Goal: Task Accomplishment & Management: Use online tool/utility

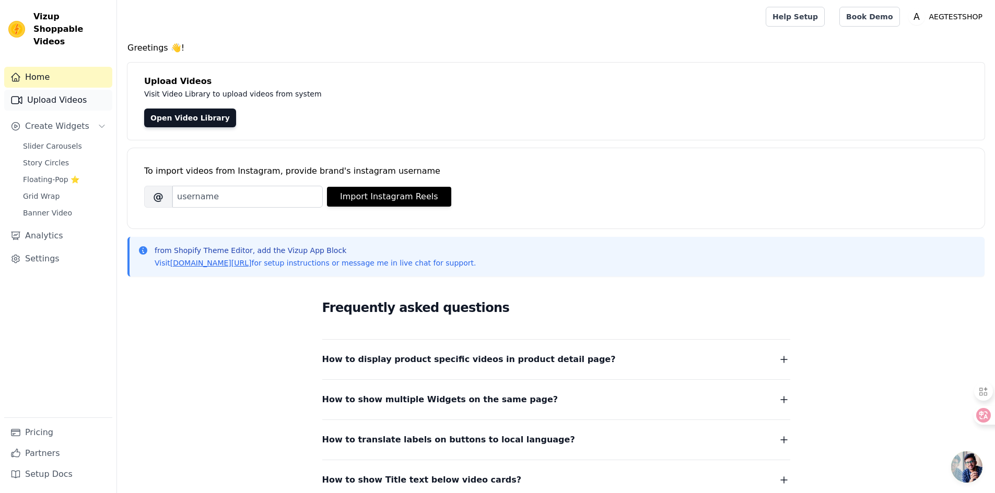
click at [57, 92] on link "Upload Videos" at bounding box center [58, 100] width 108 height 21
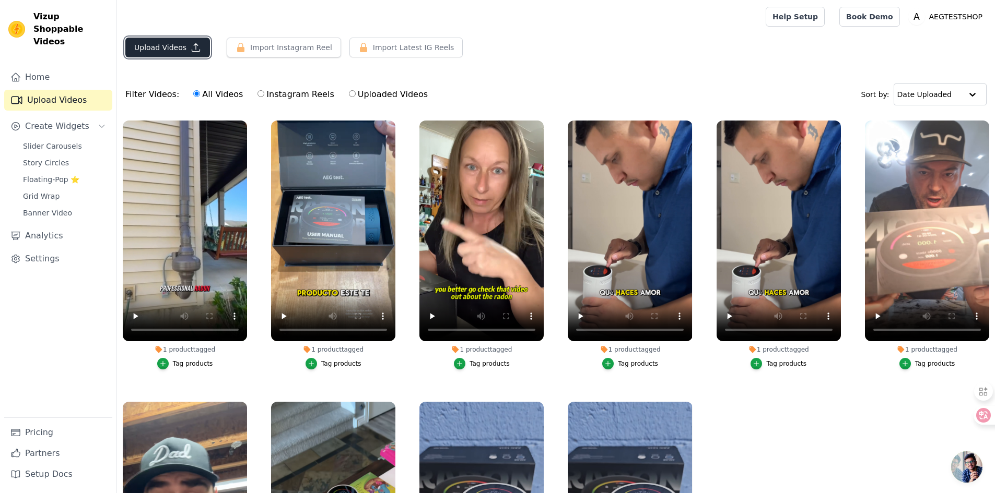
click at [140, 50] on button "Upload Videos" at bounding box center [167, 48] width 85 height 20
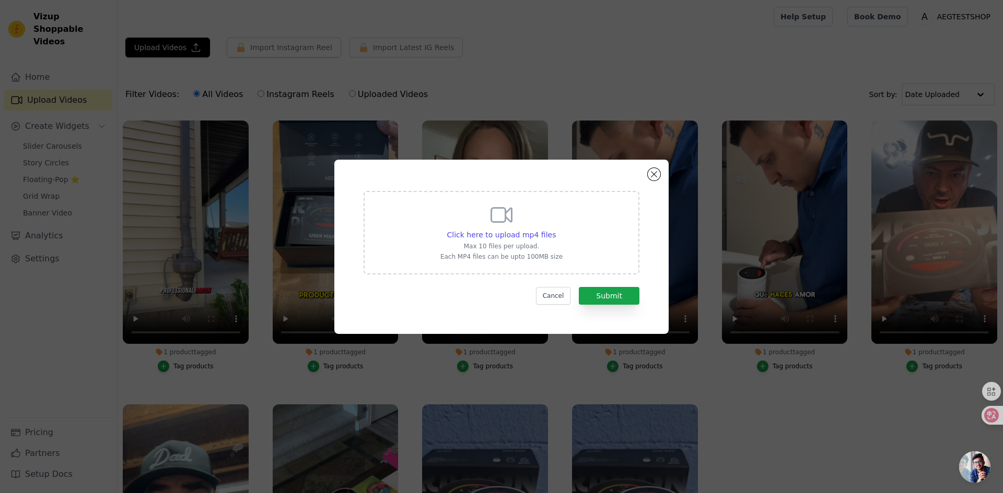
click at [570, 243] on div "Click here to upload mp4 files Max 10 files per upload. Each MP4 files can be u…" at bounding box center [501, 233] width 276 height 84
click at [556, 230] on input "Click here to upload mp4 files Max 10 files per upload. Each MP4 files can be u…" at bounding box center [555, 229] width 1 height 1
type input "C:\fakepath\1223视频1.mp4"
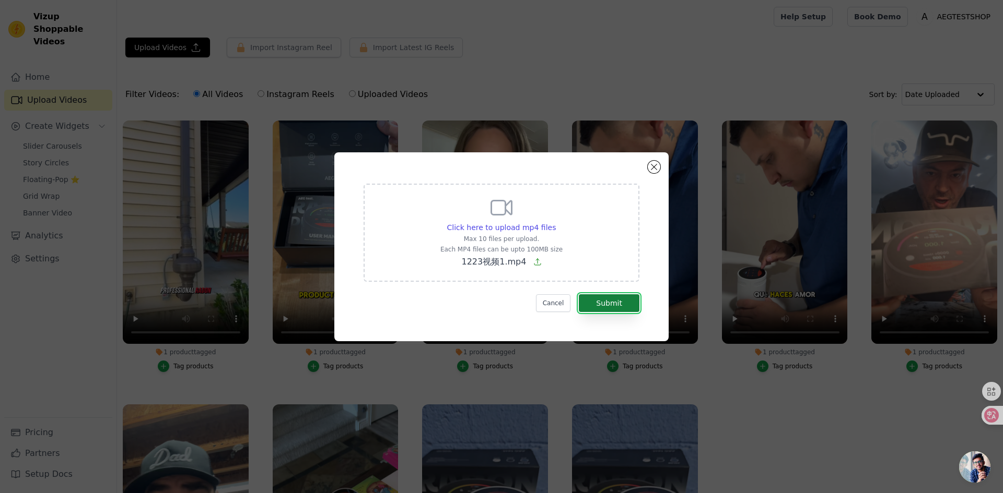
click at [616, 301] on button "Submit" at bounding box center [609, 304] width 61 height 18
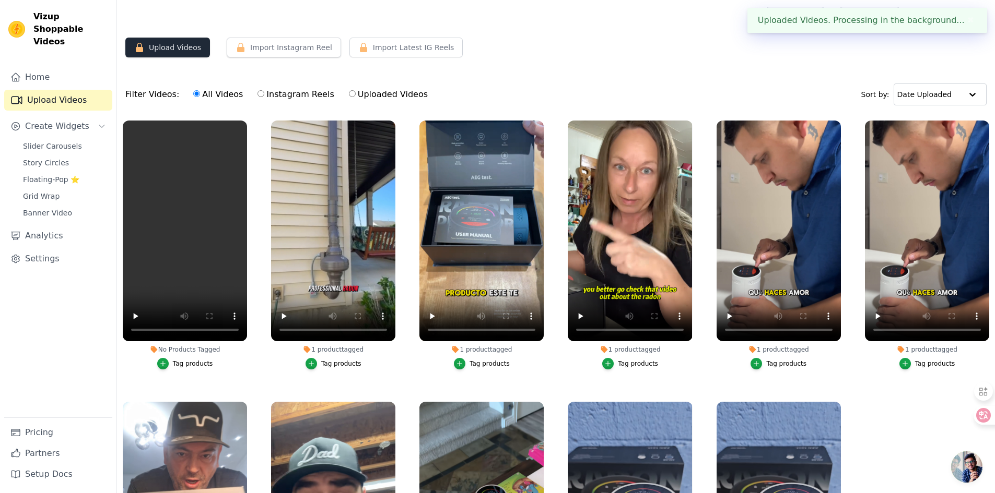
click at [156, 40] on button "Upload Videos" at bounding box center [167, 48] width 85 height 20
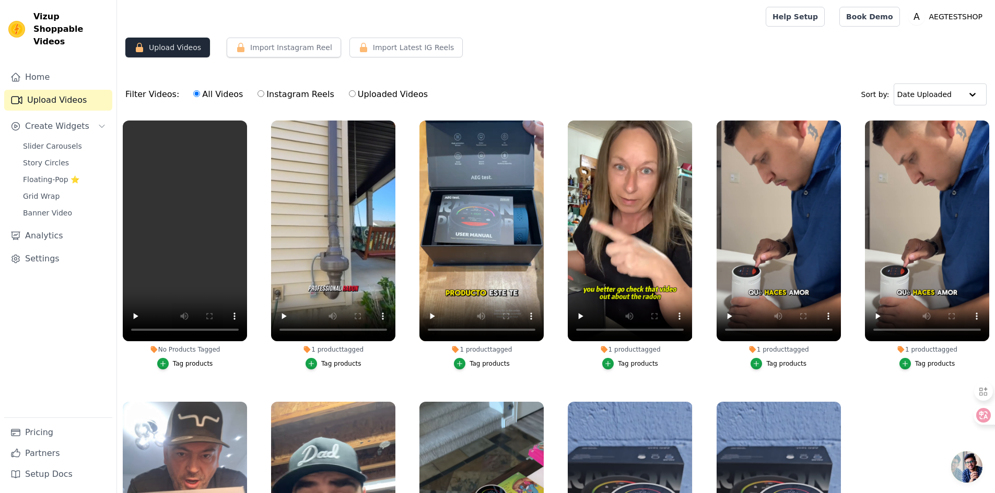
click at [190, 46] on button "Upload Videos" at bounding box center [167, 48] width 85 height 20
click at [176, 47] on button "Upload Videos" at bounding box center [167, 48] width 85 height 20
click at [197, 56] on button "Upload Videos" at bounding box center [167, 48] width 85 height 20
click at [195, 50] on button "Upload Videos" at bounding box center [167, 48] width 85 height 20
click at [154, 50] on button "Upload Videos" at bounding box center [167, 48] width 85 height 20
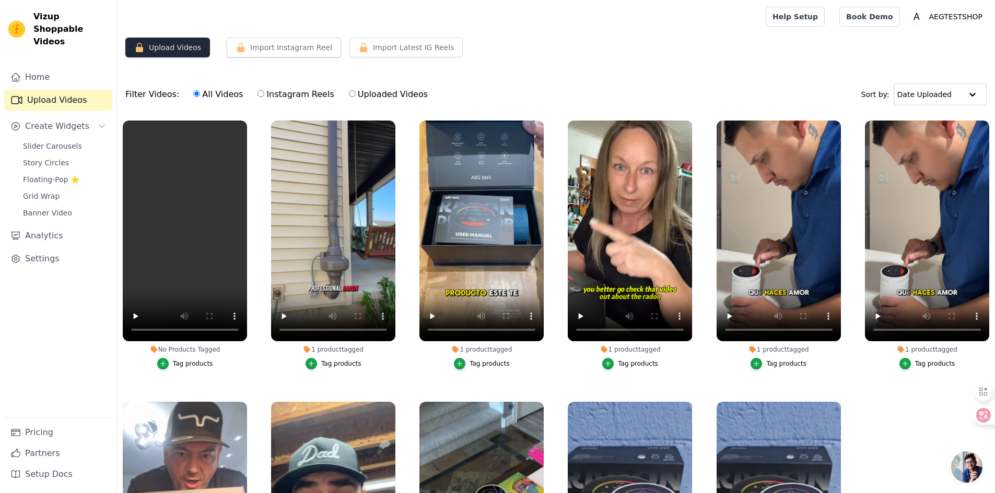
click at [154, 50] on button "Upload Videos" at bounding box center [167, 48] width 85 height 20
click at [145, 45] on button "Upload Videos" at bounding box center [167, 48] width 85 height 20
click at [133, 50] on button "Upload Videos" at bounding box center [167, 48] width 85 height 20
click at [161, 44] on button "Upload Videos" at bounding box center [167, 48] width 85 height 20
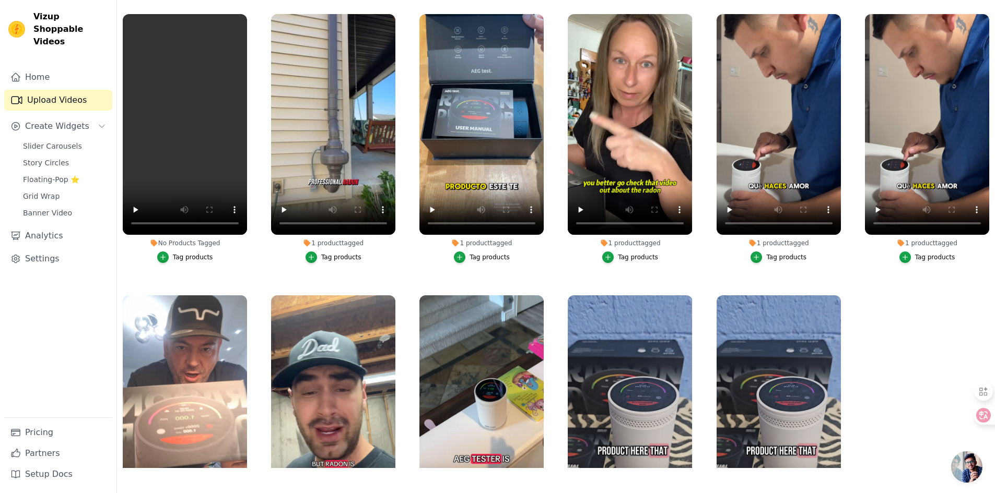
click at [815, 283] on ul "No Products Tagged Tag products 1 product tagged Tag products 1 product tagged …" at bounding box center [556, 238] width 878 height 460
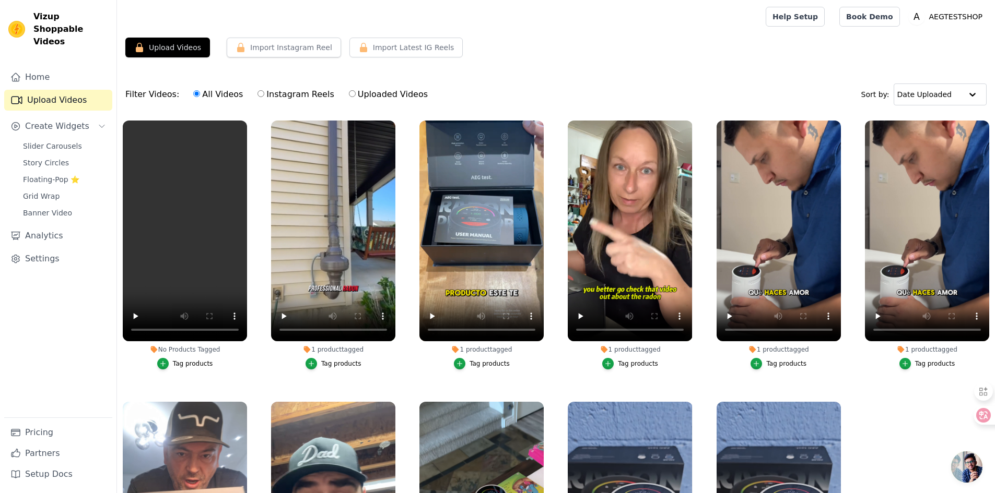
click at [837, 124] on div "1 product tagged Tag products" at bounding box center [779, 247] width 136 height 265
click at [837, 124] on icon "button" at bounding box center [839, 123] width 4 height 4
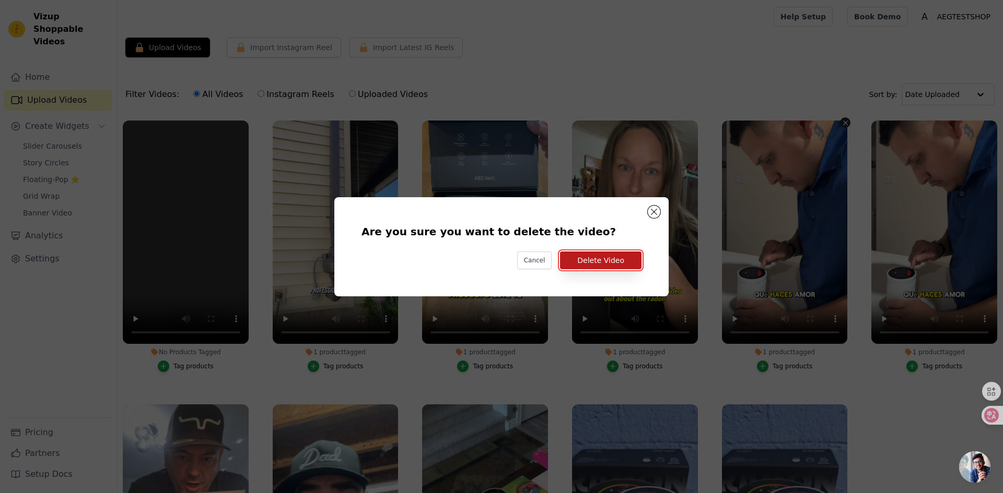
click at [596, 255] on button "Delete Video" at bounding box center [600, 261] width 81 height 18
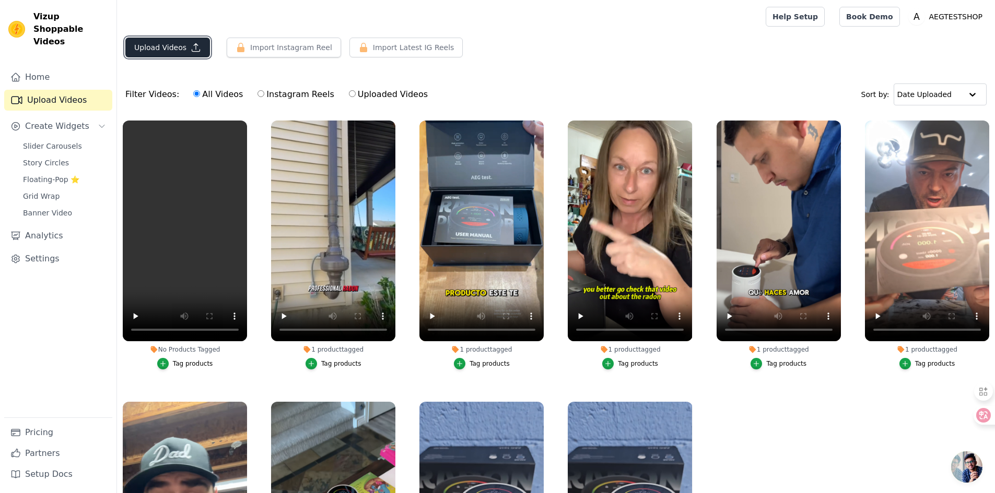
click at [161, 48] on button "Upload Videos" at bounding box center [167, 48] width 85 height 20
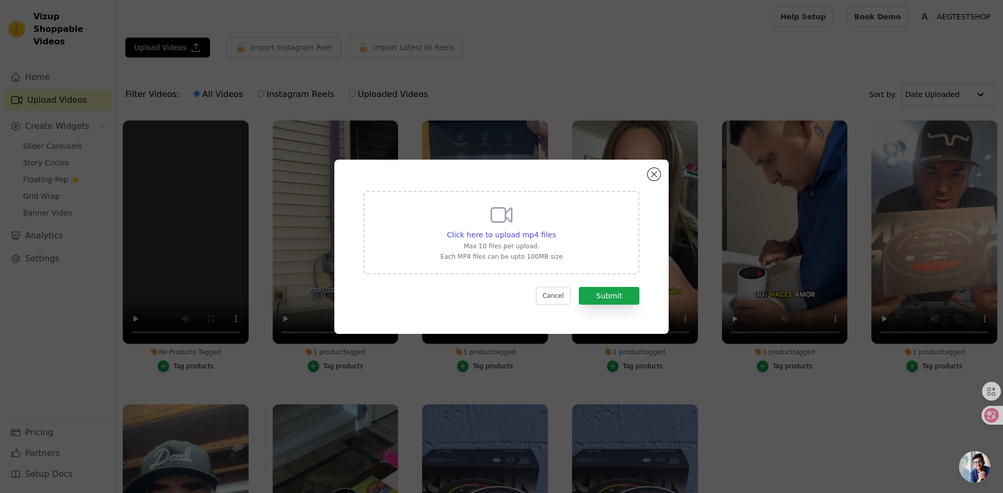
click at [536, 243] on p "Max 10 files per upload." at bounding box center [501, 246] width 122 height 8
click at [555, 230] on input "Click here to upload mp4 files Max 10 files per upload. Each MP4 files can be u…" at bounding box center [555, 229] width 1 height 1
type input "C:\fakepath\1223视频4.mp4"
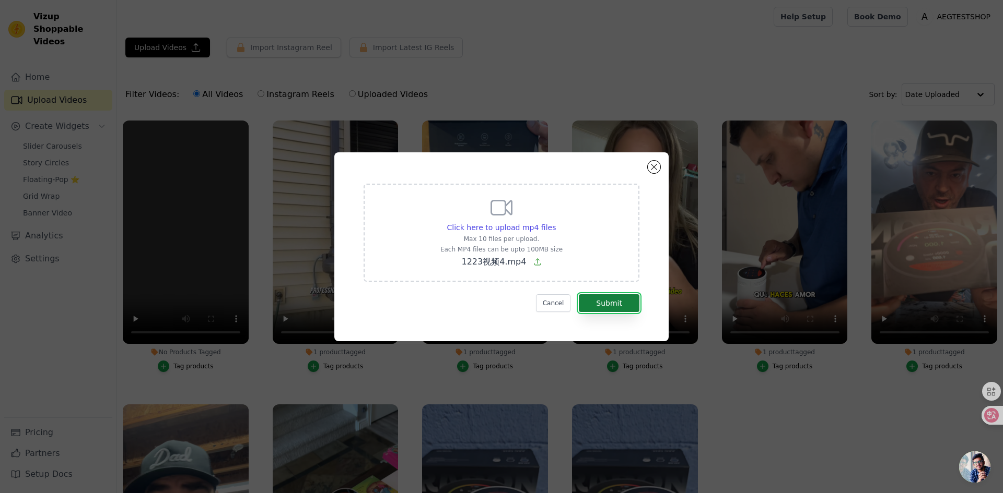
click at [607, 299] on button "Submit" at bounding box center [609, 304] width 61 height 18
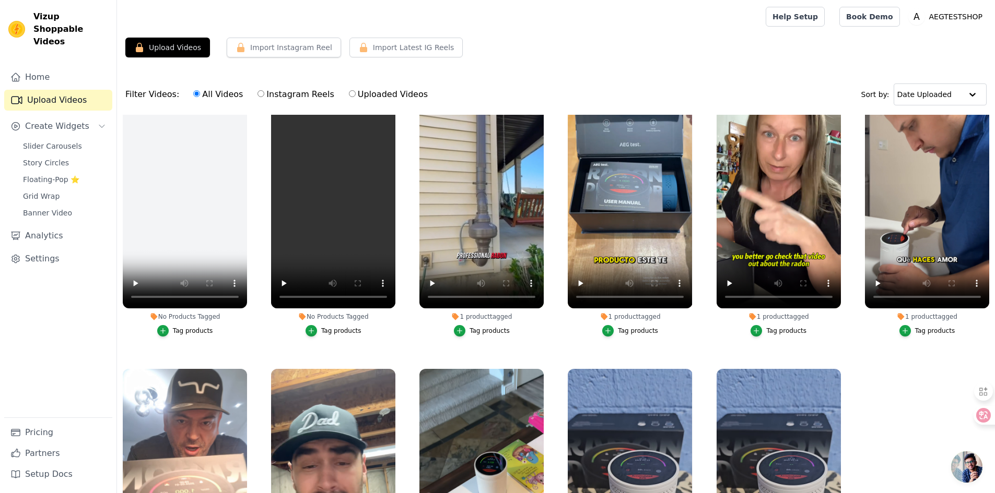
scroll to position [105, 0]
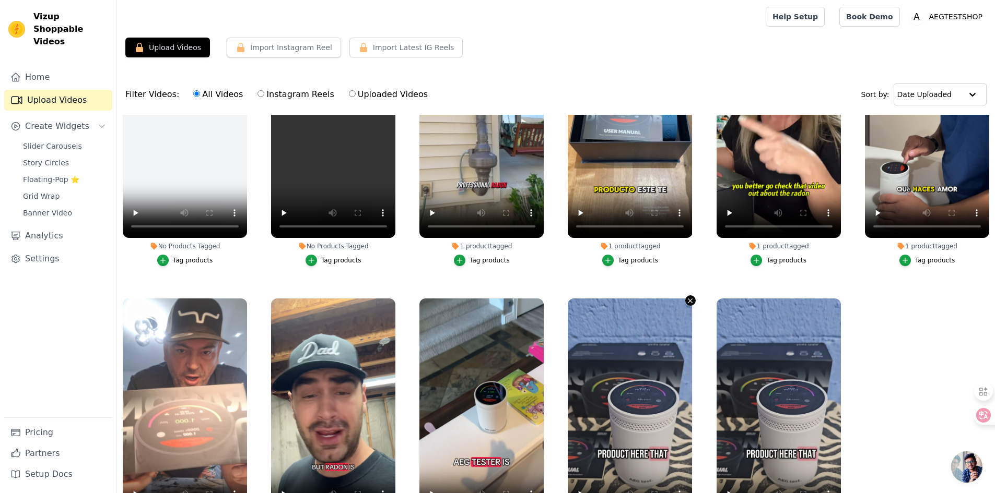
click at [688, 299] on icon "button" at bounding box center [690, 301] width 4 height 4
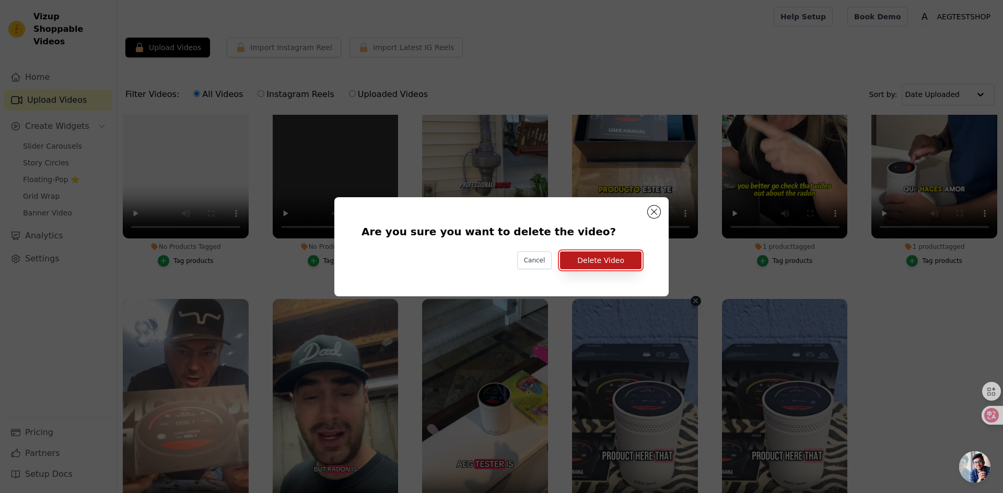
click at [611, 266] on button "Delete Video" at bounding box center [600, 261] width 81 height 18
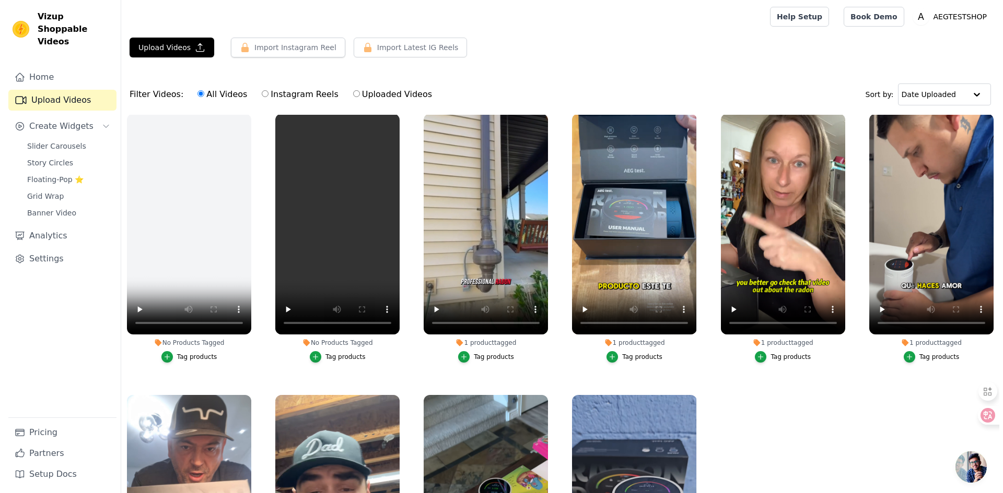
scroll to position [0, 0]
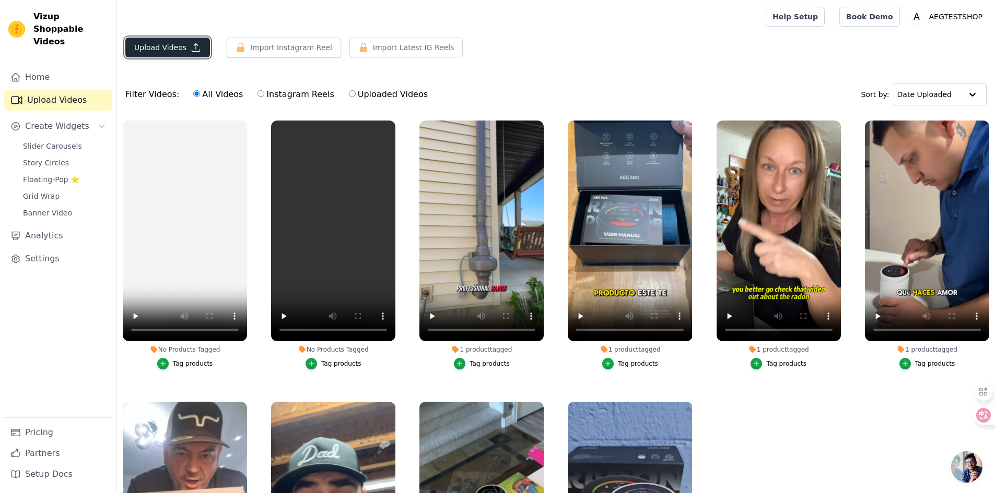
click at [174, 48] on button "Upload Videos" at bounding box center [167, 48] width 85 height 20
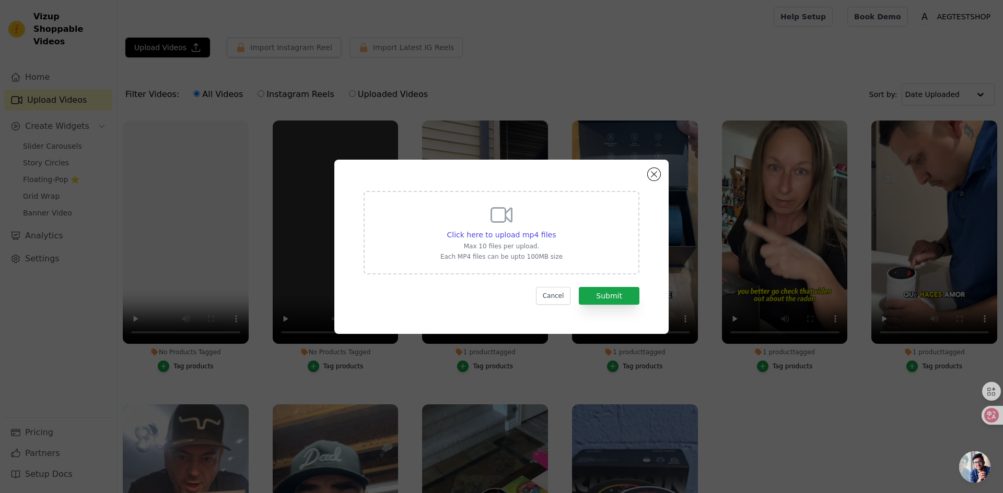
click at [514, 220] on div "Click here to upload mp4 files Max 10 files per upload. Each MP4 files can be u…" at bounding box center [501, 232] width 122 height 58
click at [555, 229] on input "Click here to upload mp4 files Max 10 files per upload. Each MP4 files can be u…" at bounding box center [555, 229] width 1 height 1
type input "C:\fakepath\1223视频2.mp4"
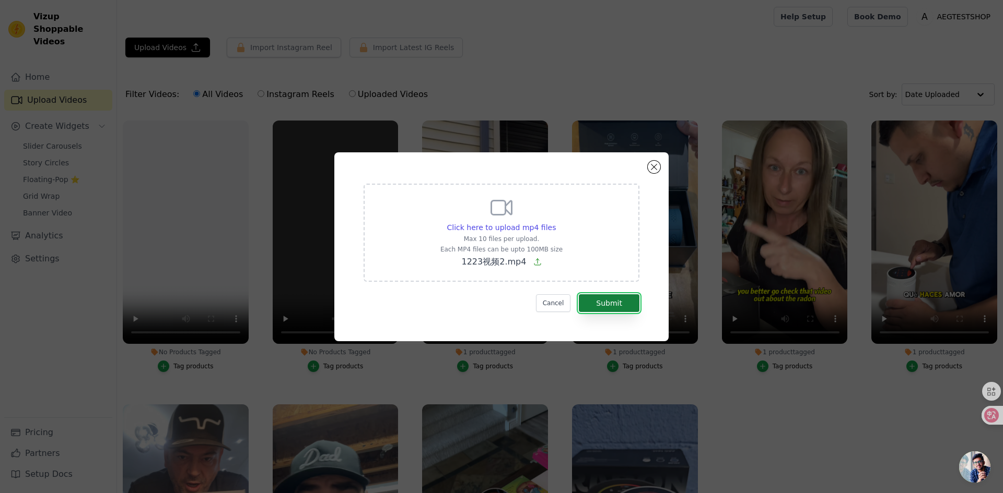
click at [607, 299] on button "Submit" at bounding box center [609, 304] width 61 height 18
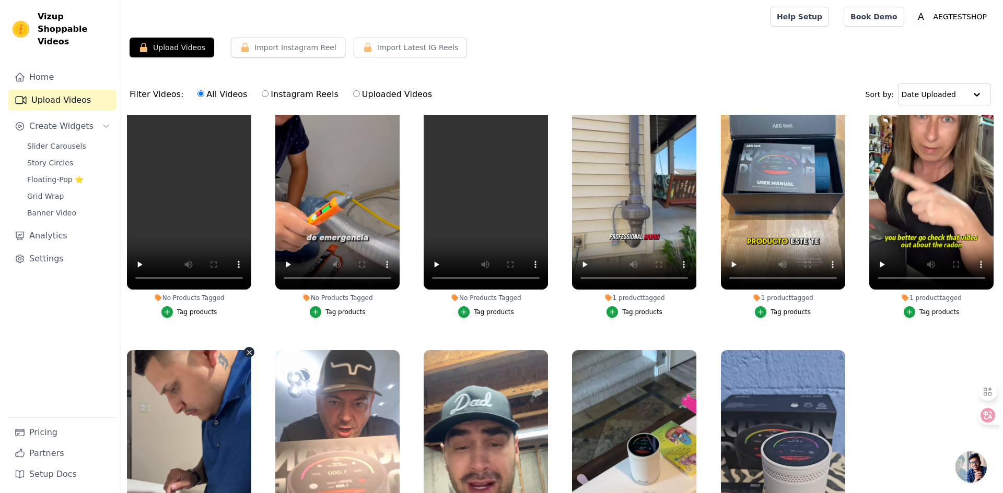
scroll to position [52, 0]
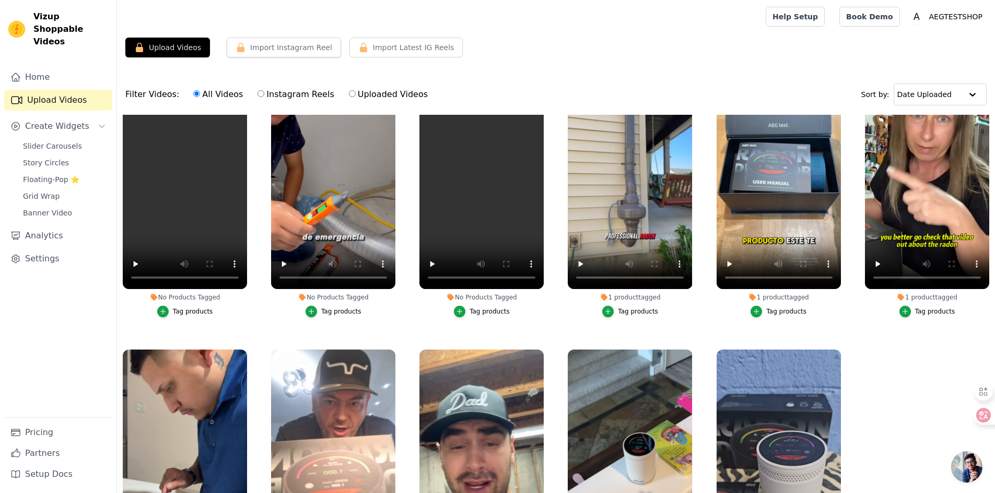
click at [203, 308] on div "Tag products" at bounding box center [193, 312] width 40 height 8
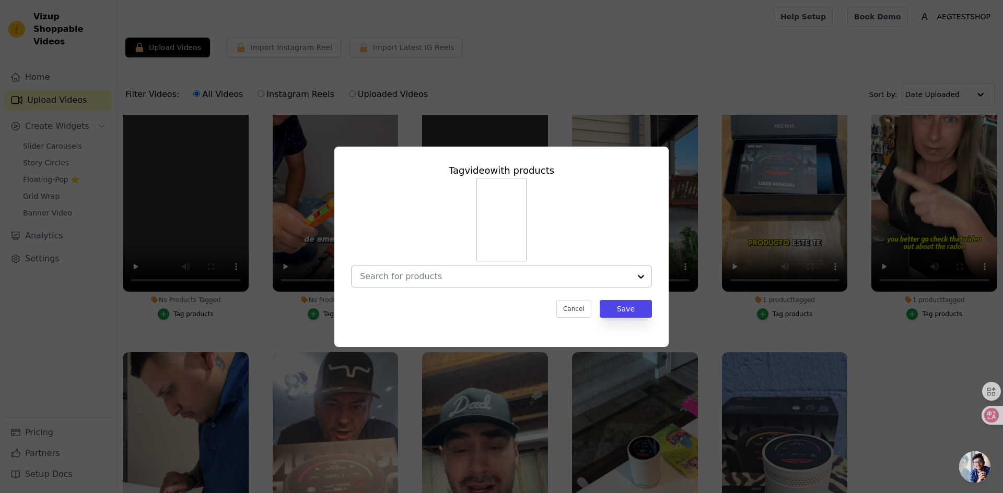
click at [466, 276] on input "No Products Tagged Tag video with products Cancel Save Tag products" at bounding box center [495, 277] width 270 height 10
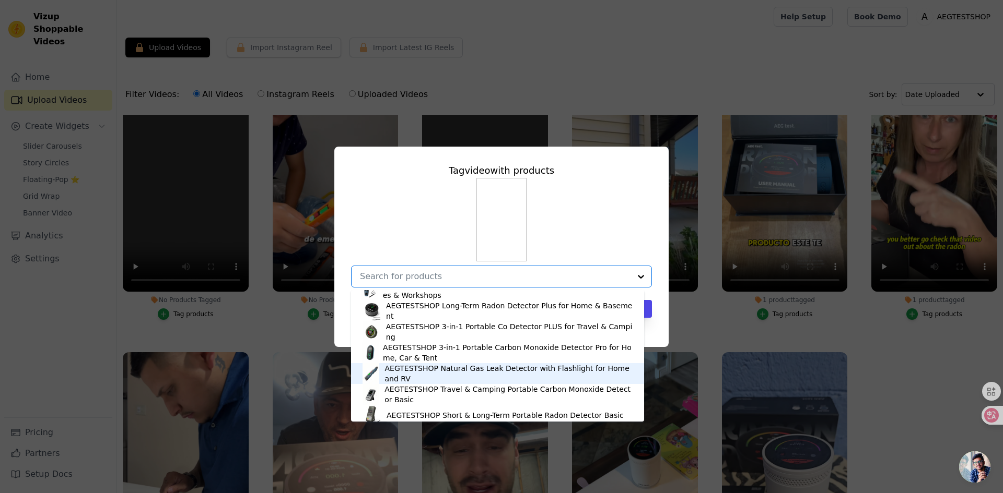
click at [430, 375] on div "AEGTESTSHOP Natural Gas Leak Detector with Flashlight for Home and RV" at bounding box center [509, 373] width 249 height 21
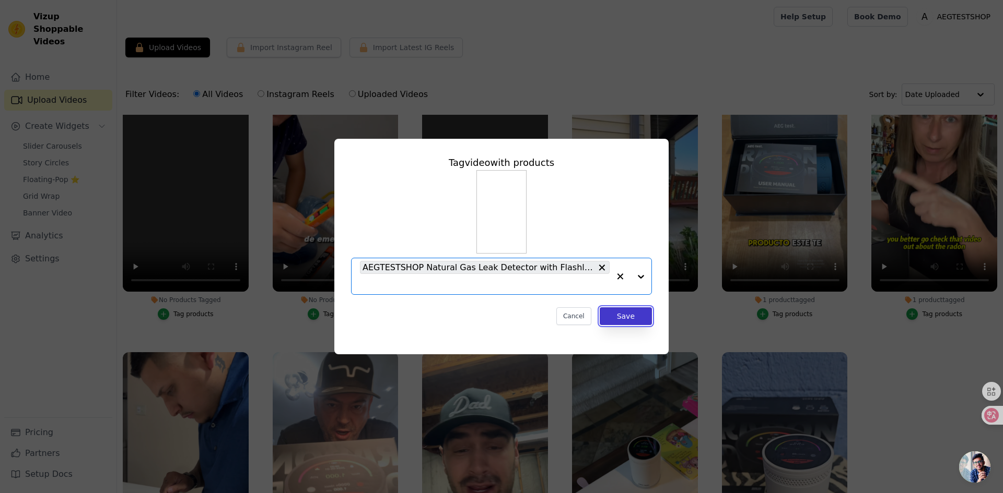
click at [625, 320] on button "Save" at bounding box center [625, 317] width 52 height 18
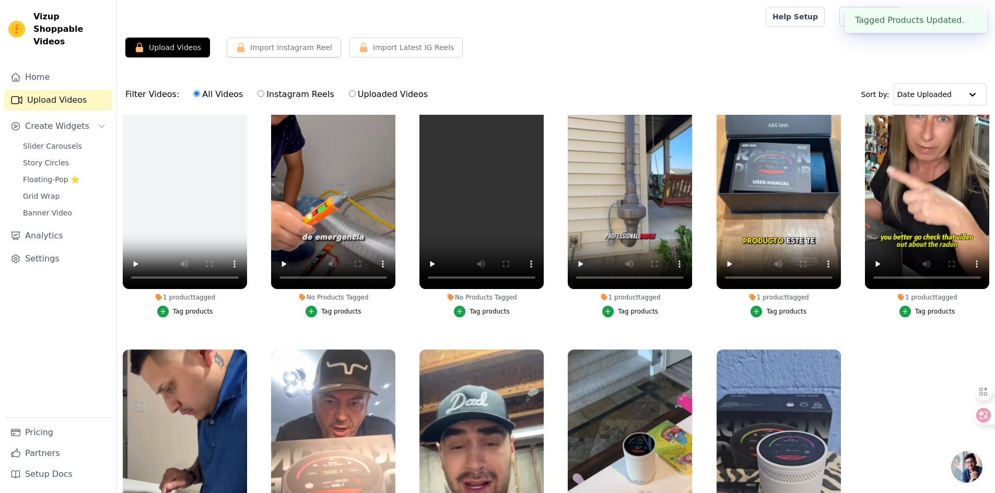
click at [346, 311] on div "Tag products" at bounding box center [341, 312] width 40 height 8
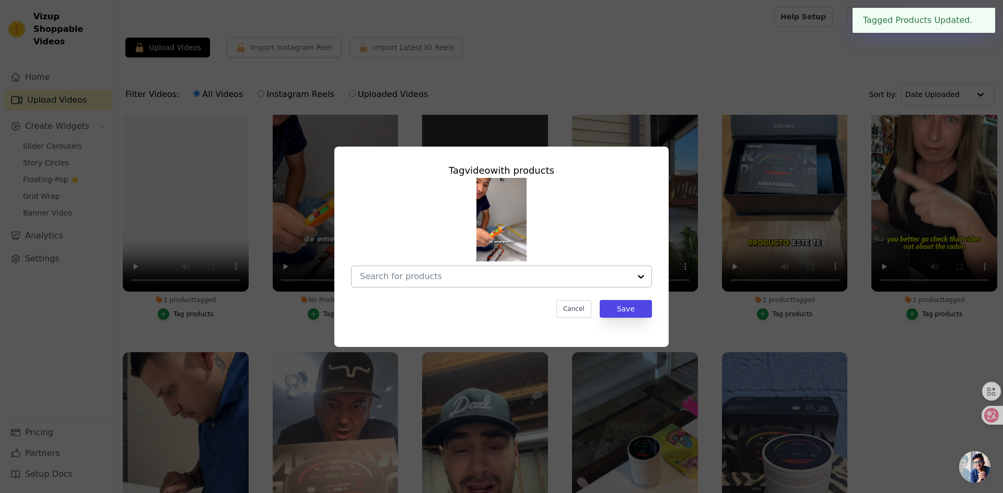
click at [423, 282] on div at bounding box center [495, 276] width 270 height 21
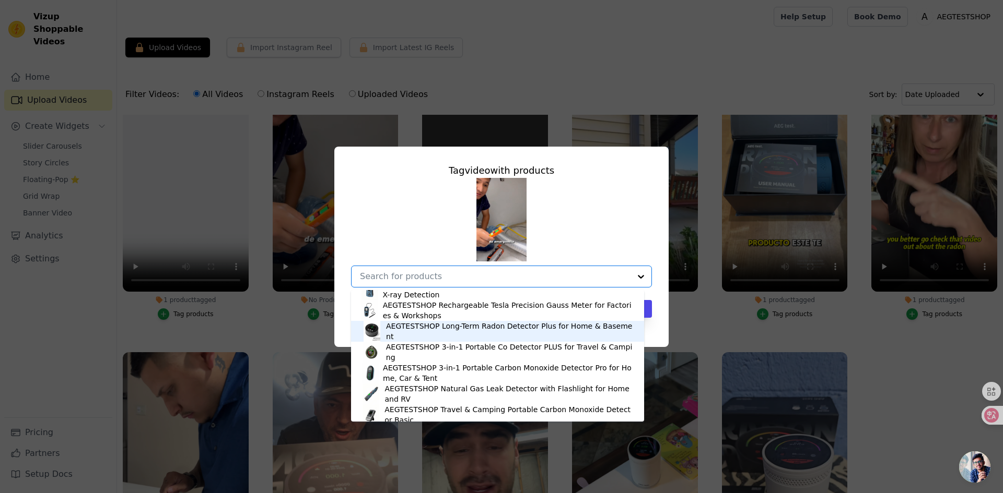
scroll to position [77, 0]
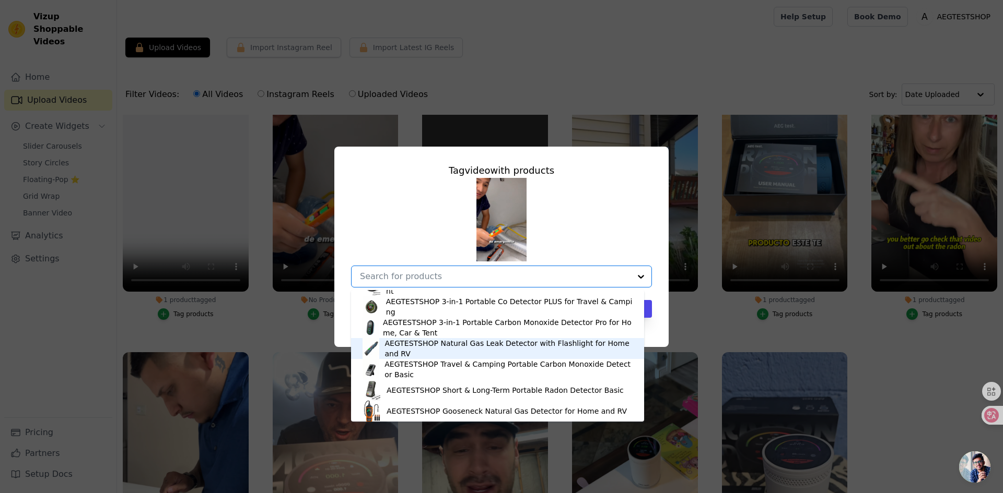
click at [416, 354] on div "AEGTESTSHOP Natural Gas Leak Detector with Flashlight for Home and RV" at bounding box center [509, 348] width 249 height 21
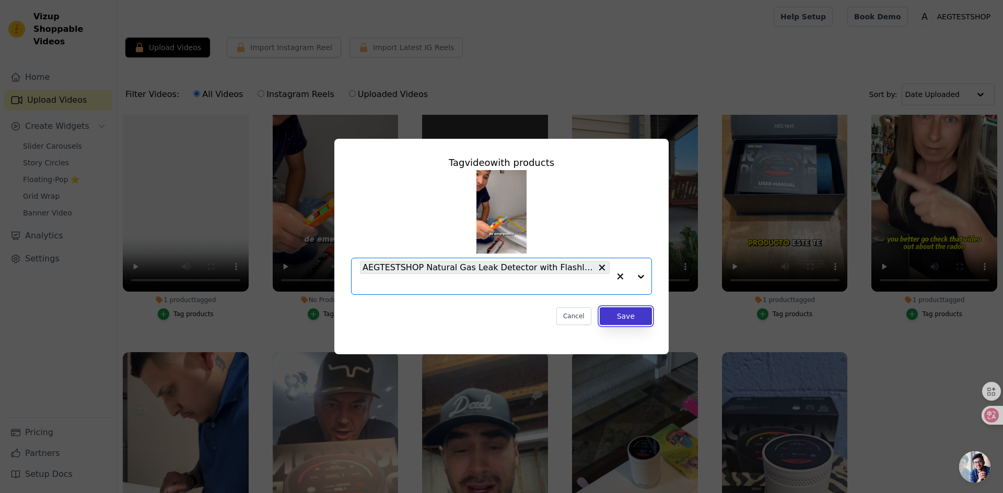
click at [636, 318] on button "Save" at bounding box center [625, 317] width 52 height 18
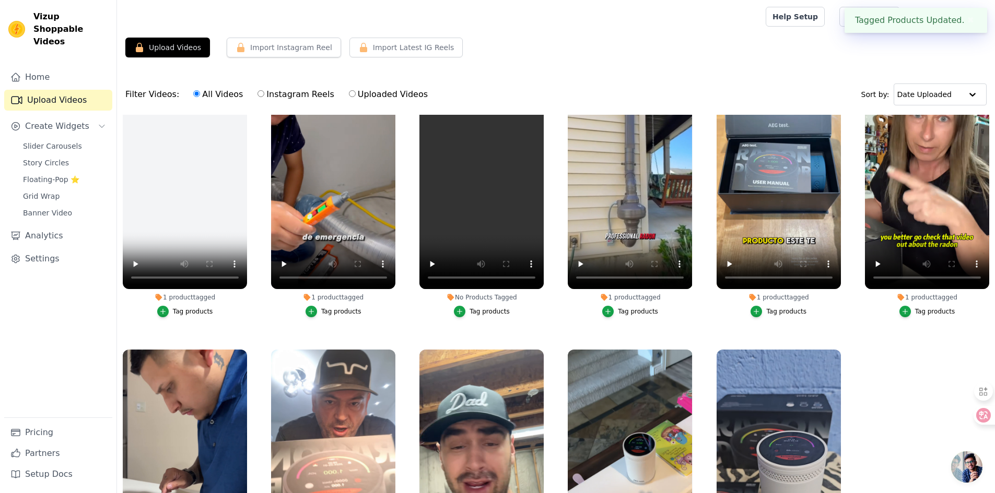
click at [497, 312] on div "Tag products" at bounding box center [489, 312] width 40 height 8
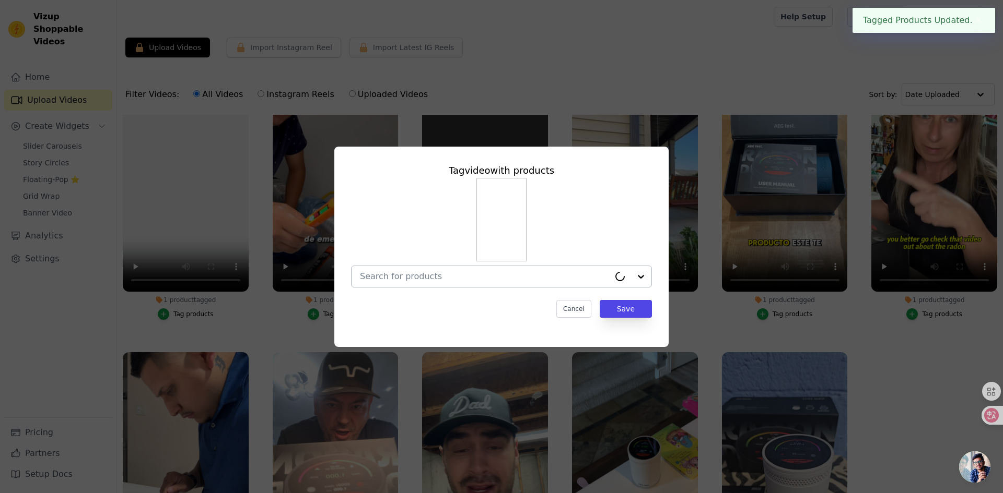
click at [487, 277] on input "No Products Tagged Tag video with products Cancel Save Tag products" at bounding box center [485, 277] width 250 height 10
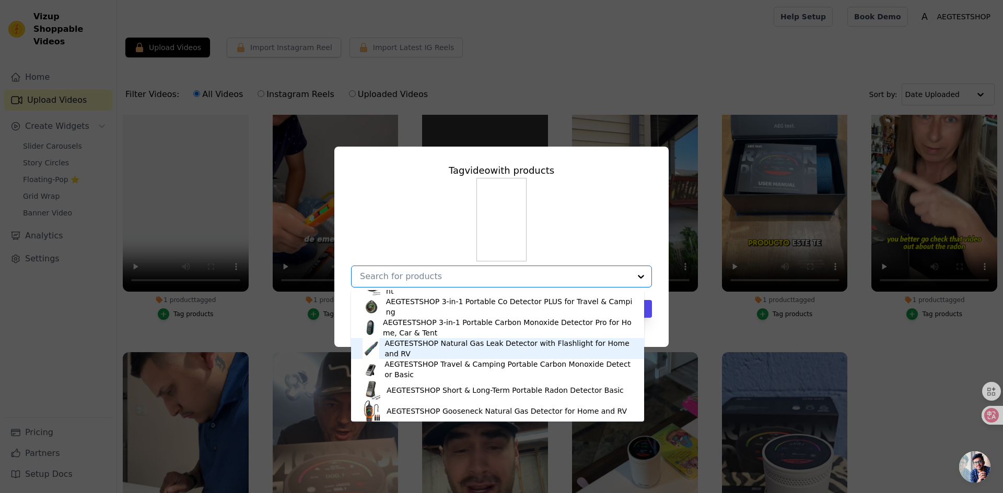
click at [443, 349] on div "AEGTESTSHOP Natural Gas Leak Detector with Flashlight for Home and RV" at bounding box center [509, 348] width 249 height 21
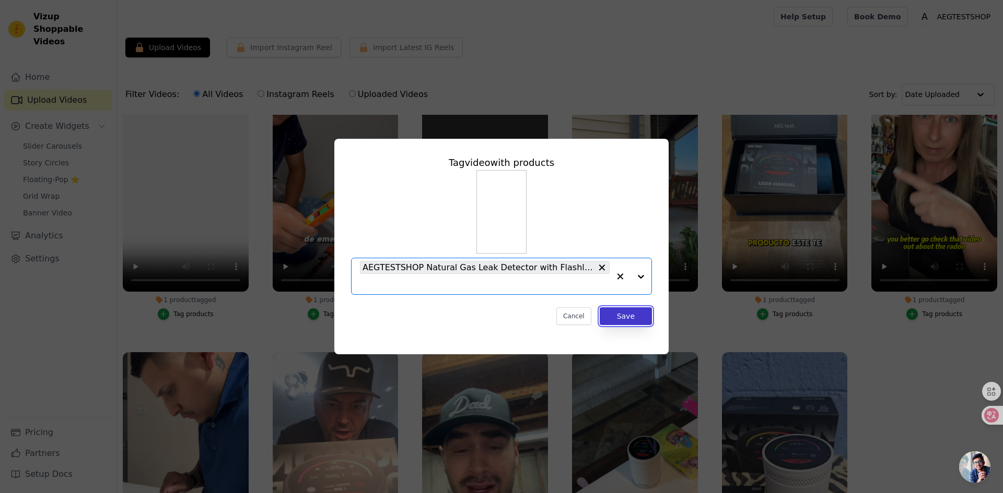
click at [620, 314] on button "Save" at bounding box center [625, 317] width 52 height 18
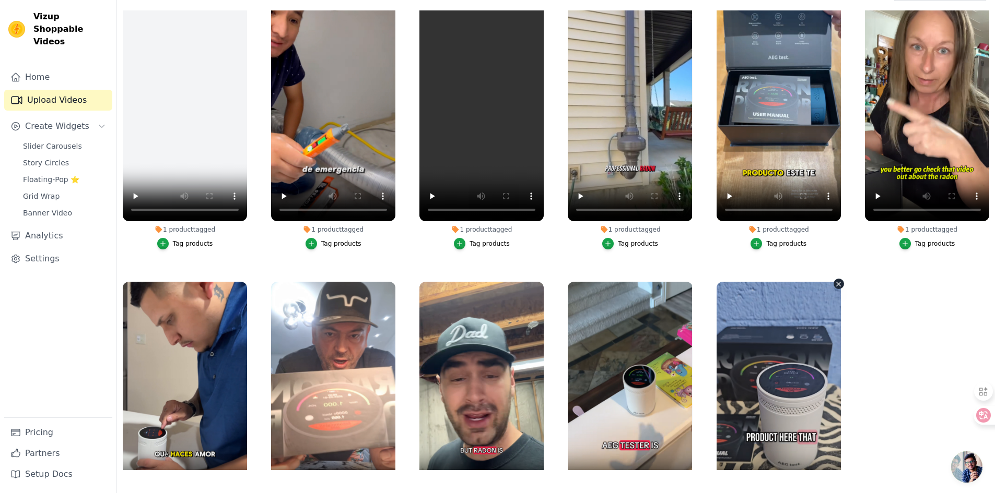
scroll to position [1, 0]
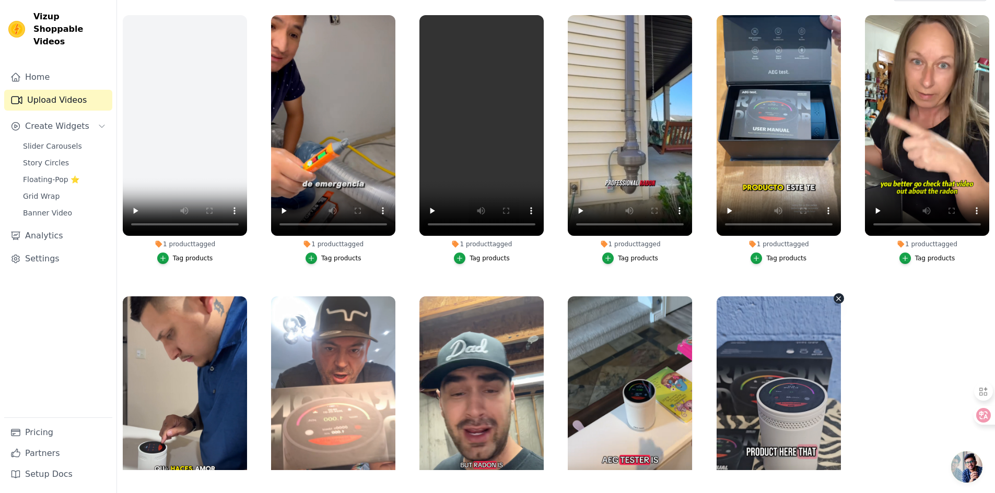
click at [834, 298] on icon "button" at bounding box center [838, 299] width 8 height 8
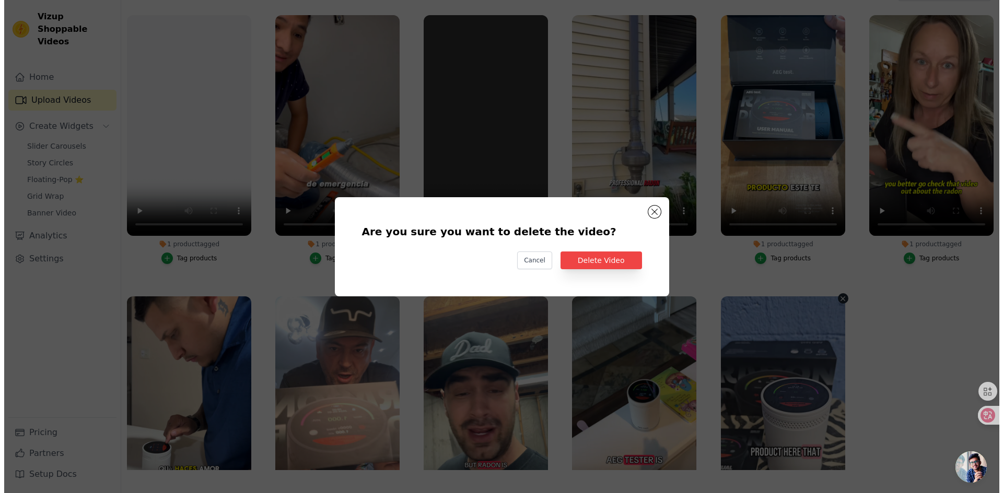
scroll to position [0, 0]
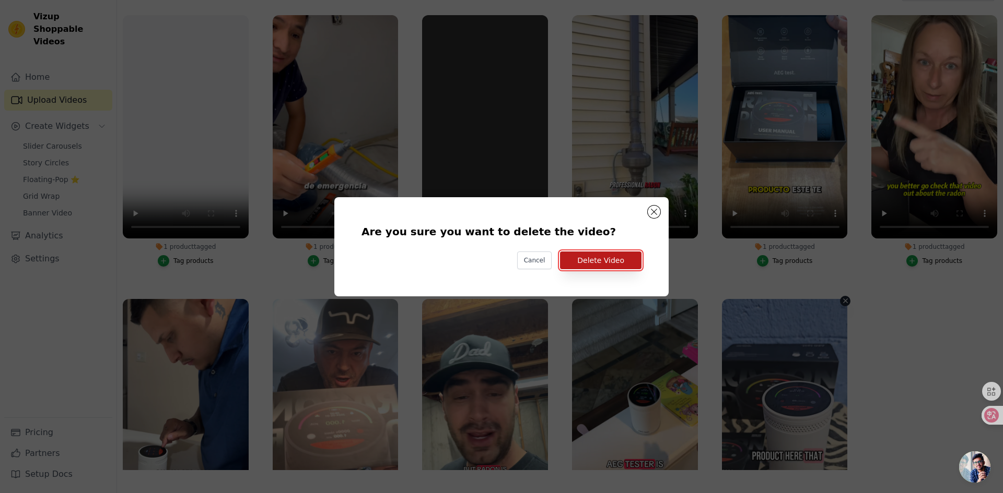
click at [628, 257] on button "Delete Video" at bounding box center [600, 261] width 81 height 18
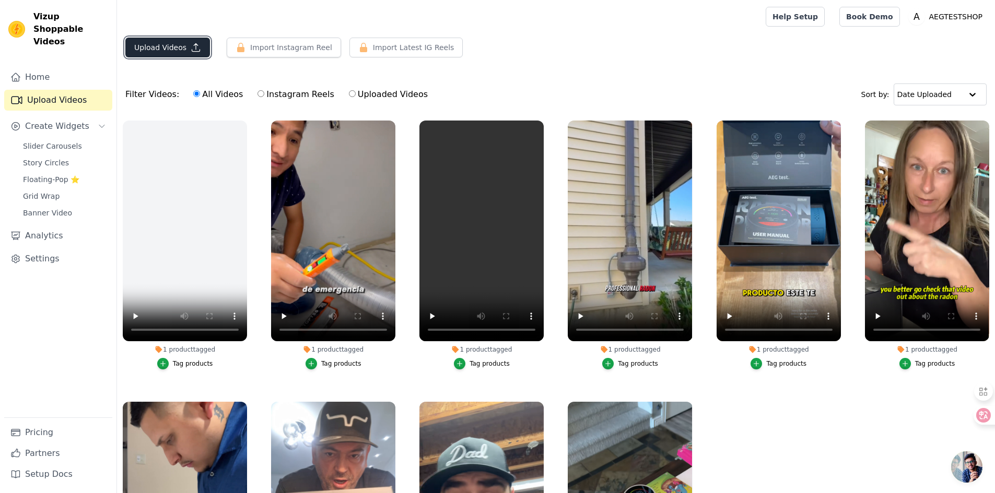
click at [172, 48] on button "Upload Videos" at bounding box center [167, 48] width 85 height 20
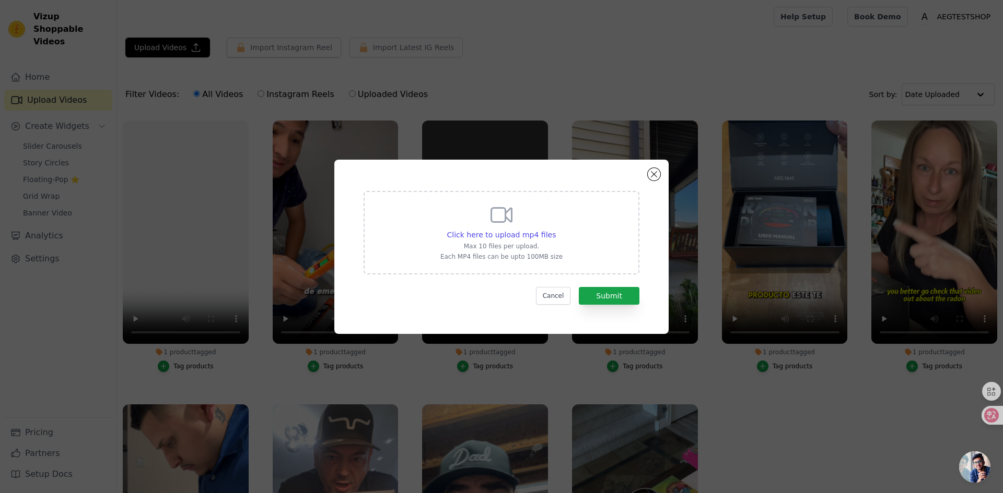
click at [516, 214] on div "Click here to upload mp4 files Max 10 files per upload. Each MP4 files can be u…" at bounding box center [501, 232] width 122 height 58
click at [555, 229] on input "Click here to upload mp4 files Max 10 files per upload. Each MP4 files can be u…" at bounding box center [555, 229] width 1 height 1
type input "C:\fakepath\1223视频3.mp4"
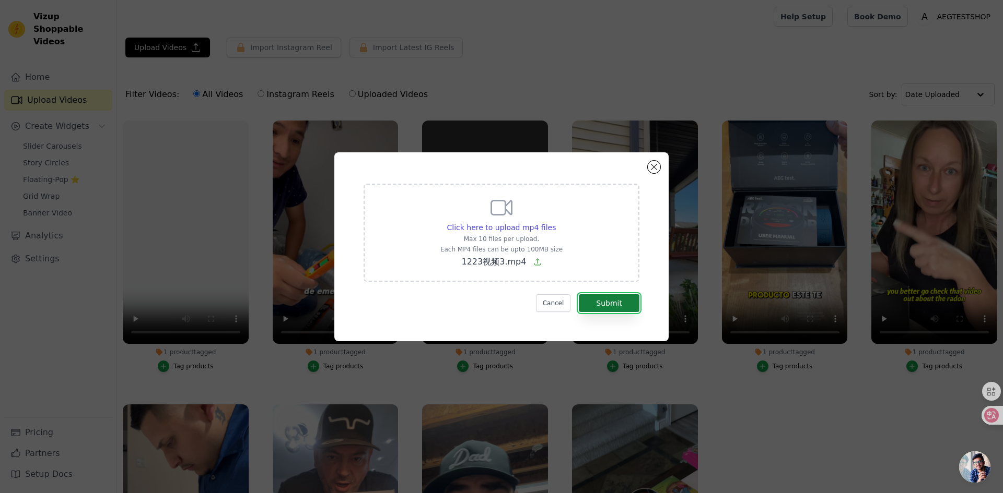
click at [615, 307] on button "Submit" at bounding box center [609, 304] width 61 height 18
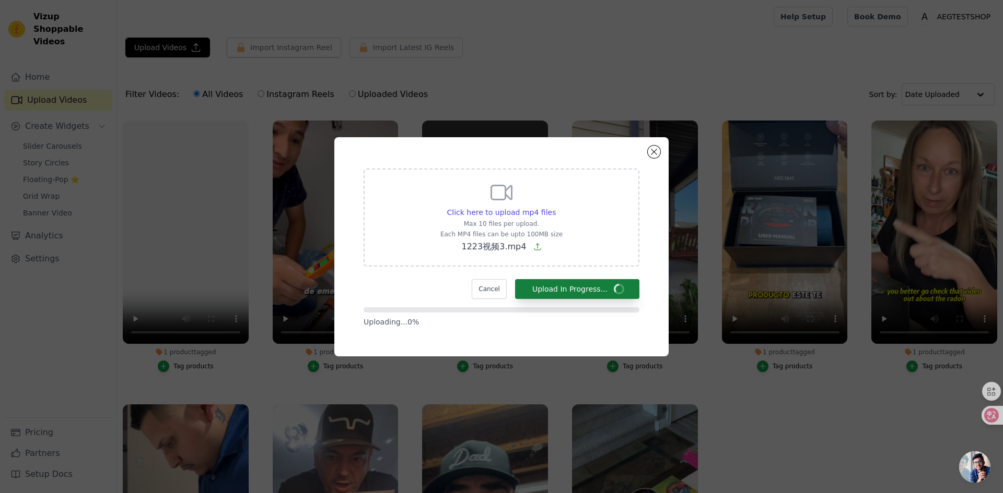
click at [628, 309] on div at bounding box center [501, 310] width 276 height 5
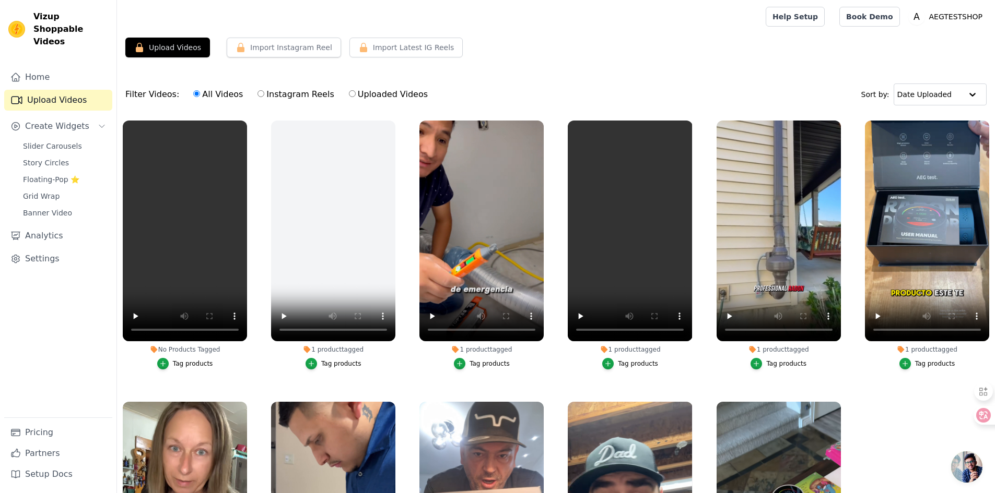
click at [206, 366] on div "Tag products" at bounding box center [193, 364] width 40 height 8
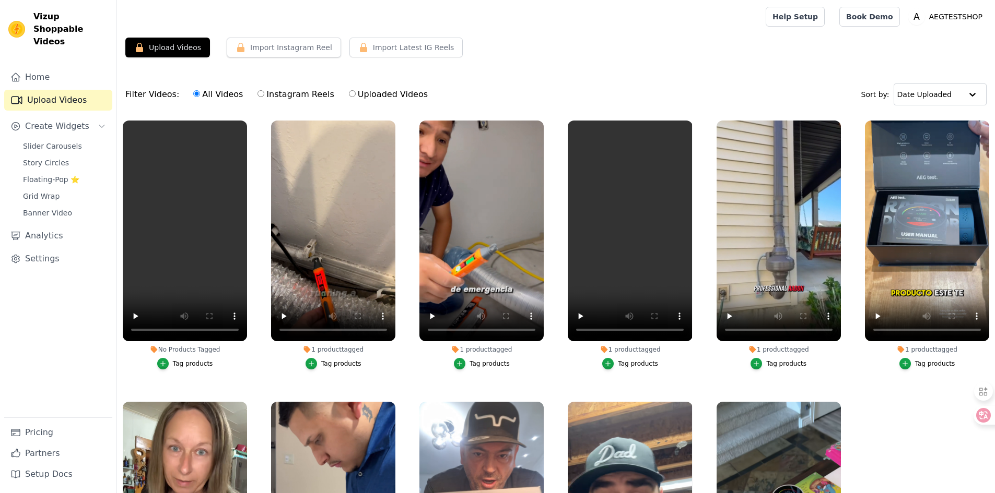
click at [191, 362] on div "Tag products" at bounding box center [193, 364] width 40 height 8
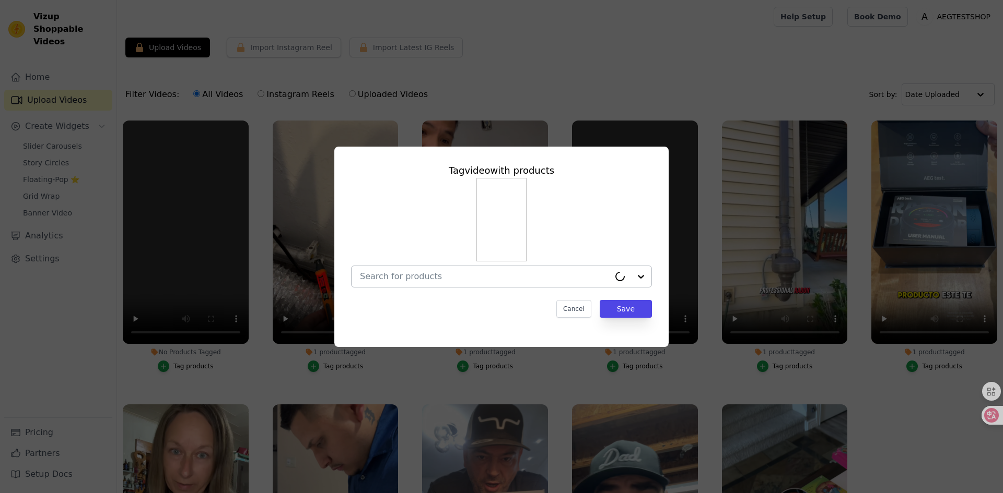
click at [460, 272] on input "No Products Tagged Tag video with products Cancel Save Tag products" at bounding box center [485, 277] width 250 height 10
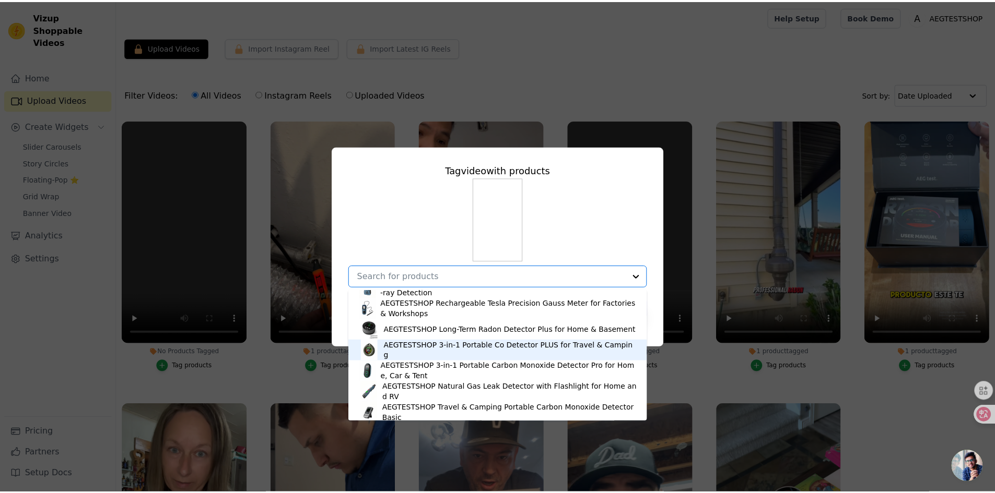
scroll to position [52, 0]
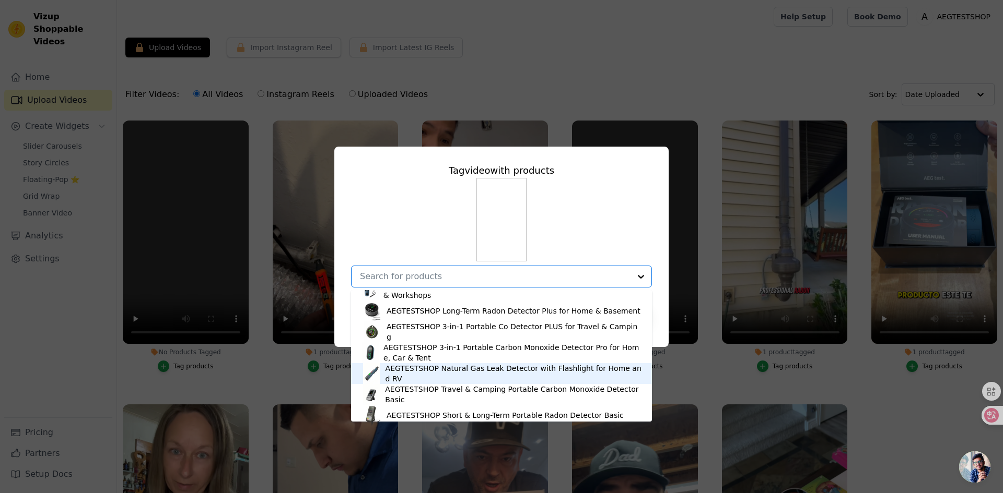
click at [414, 377] on div "AEGTESTSHOP Natural Gas Leak Detector with Flashlight for Home and RV" at bounding box center [513, 373] width 256 height 21
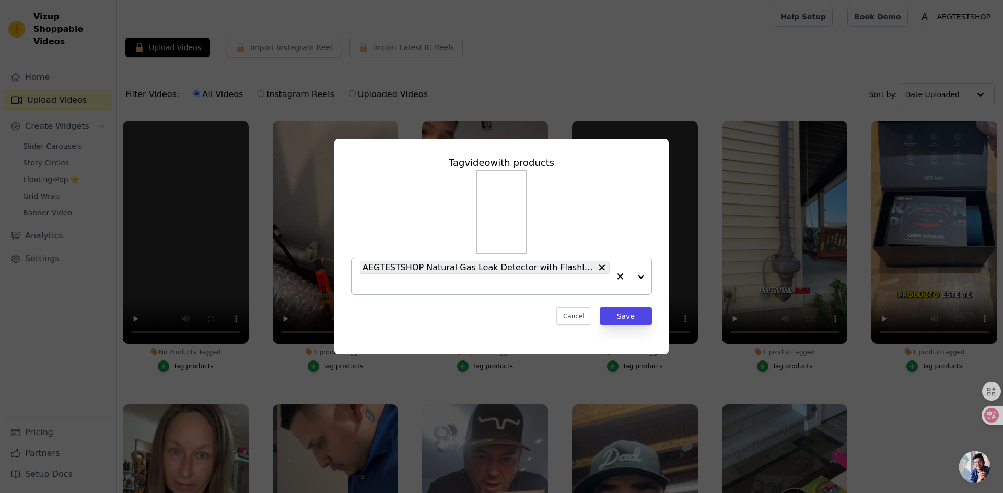
click at [497, 316] on div "Cancel Save" at bounding box center [501, 317] width 301 height 18
click at [624, 313] on button "Save" at bounding box center [625, 317] width 52 height 18
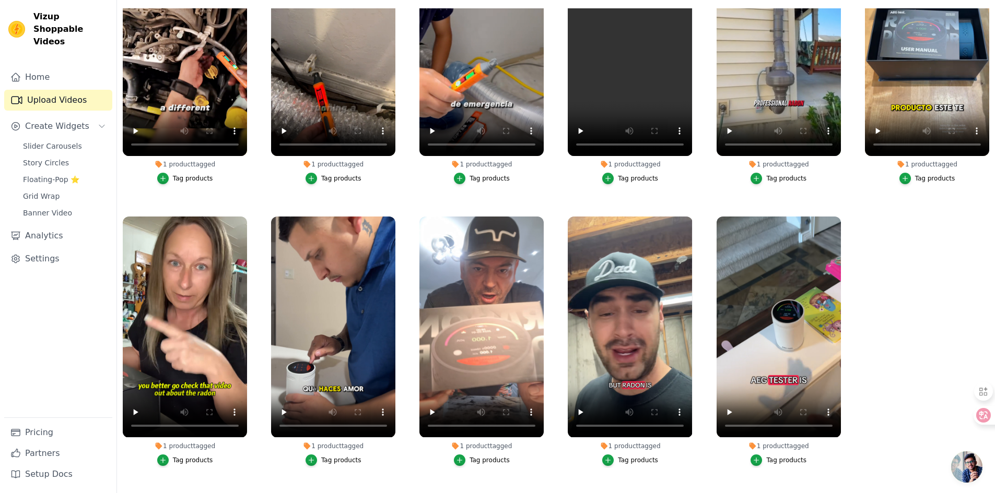
scroll to position [0, 0]
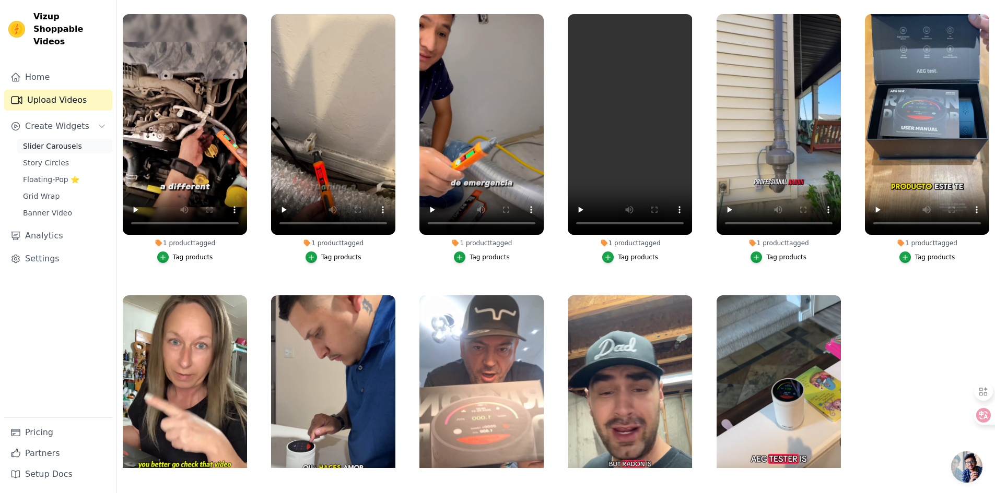
click at [75, 141] on span "Slider Carousels" at bounding box center [52, 146] width 59 height 10
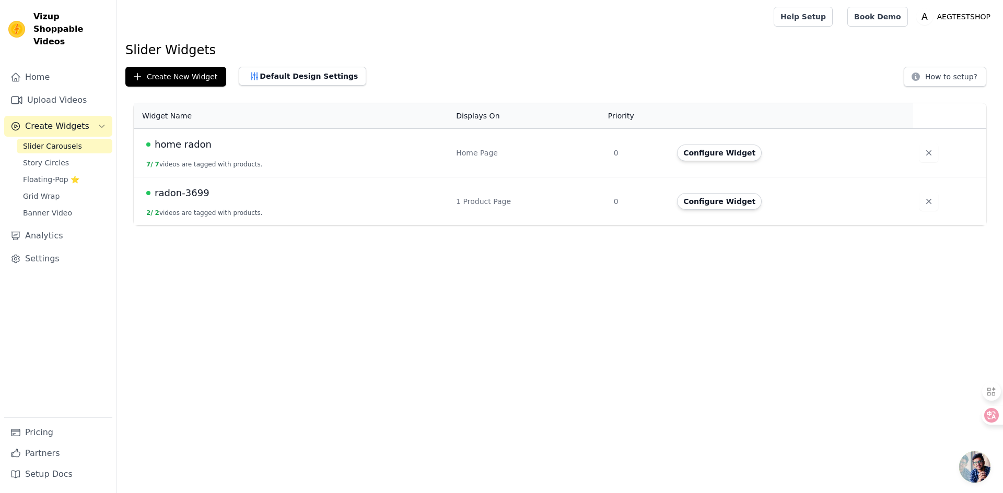
click at [519, 193] on td "1 Product Page" at bounding box center [529, 202] width 158 height 49
click at [173, 197] on span "radon-3699" at bounding box center [182, 193] width 55 height 15
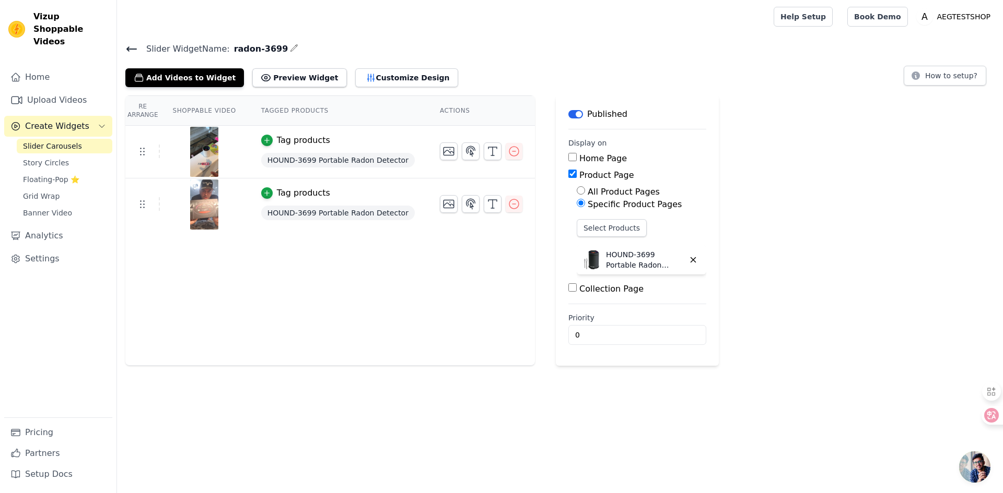
click at [136, 53] on icon at bounding box center [131, 49] width 13 height 13
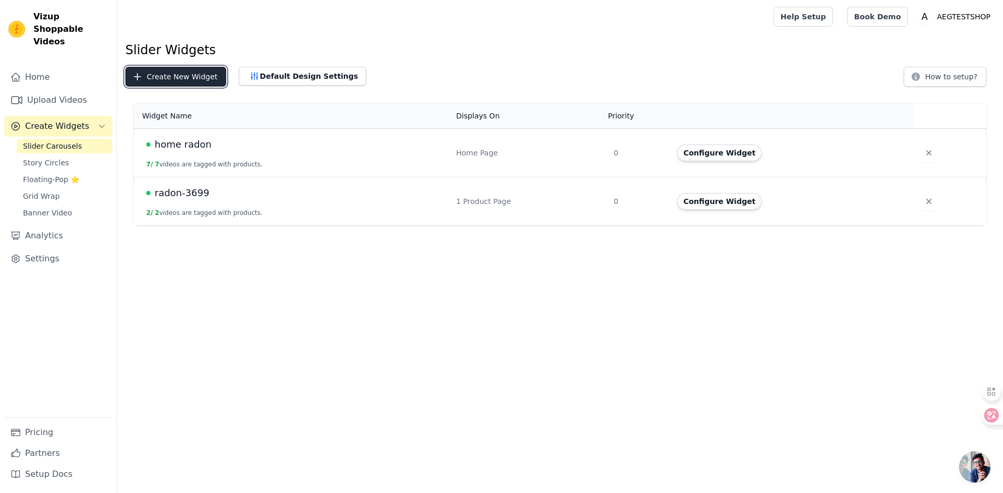
click at [170, 83] on button "Create New Widget" at bounding box center [175, 77] width 101 height 20
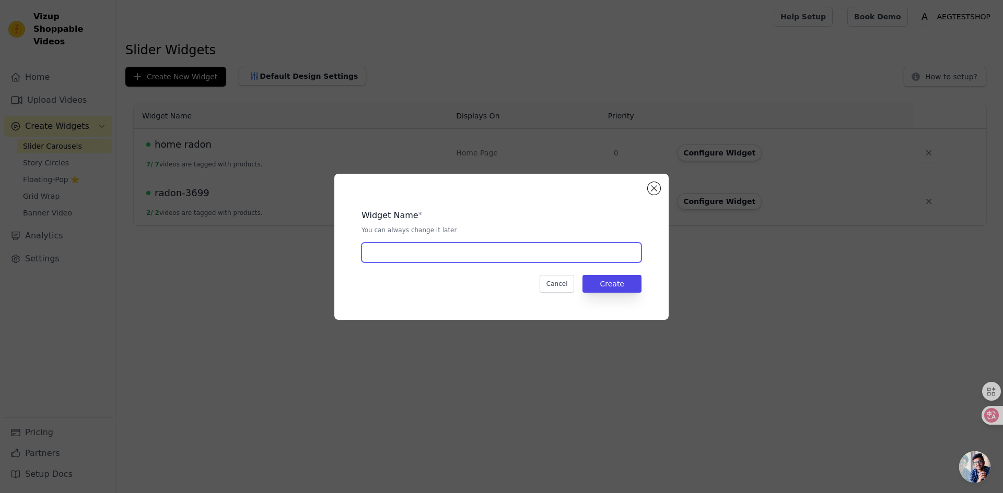
click at [392, 245] on input "text" at bounding box center [501, 253] width 280 height 20
type input "g"
type input "AEG-1223"
click at [642, 286] on div "Widget Name * You can always change it later AEG-1223 Cancel Create" at bounding box center [501, 247] width 301 height 113
click at [631, 286] on button "Create" at bounding box center [611, 284] width 59 height 18
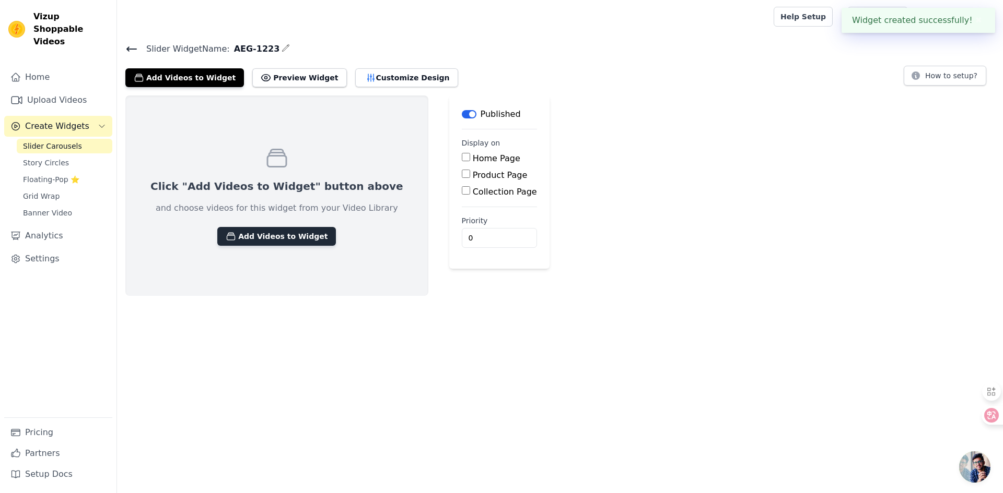
click at [299, 239] on button "Add Videos to Widget" at bounding box center [276, 236] width 119 height 19
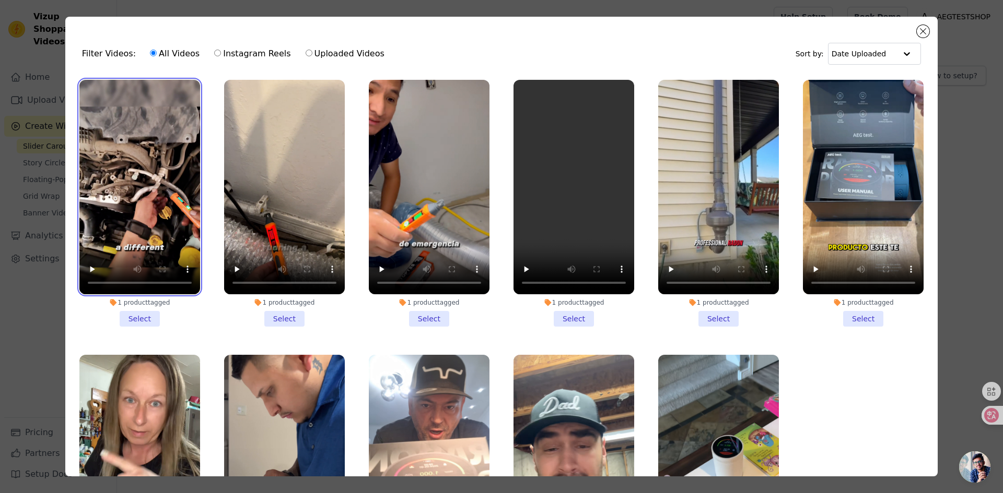
click at [142, 137] on video at bounding box center [139, 187] width 121 height 215
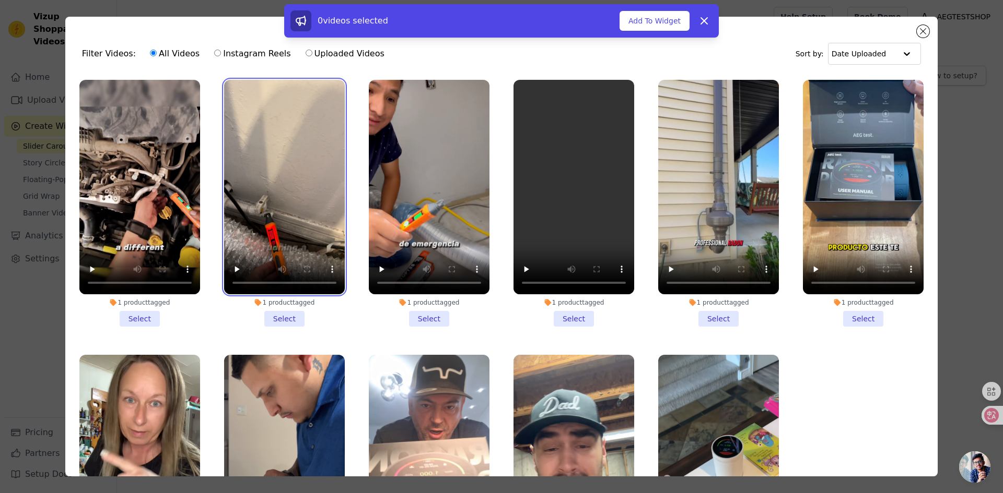
click at [262, 167] on video at bounding box center [284, 187] width 121 height 215
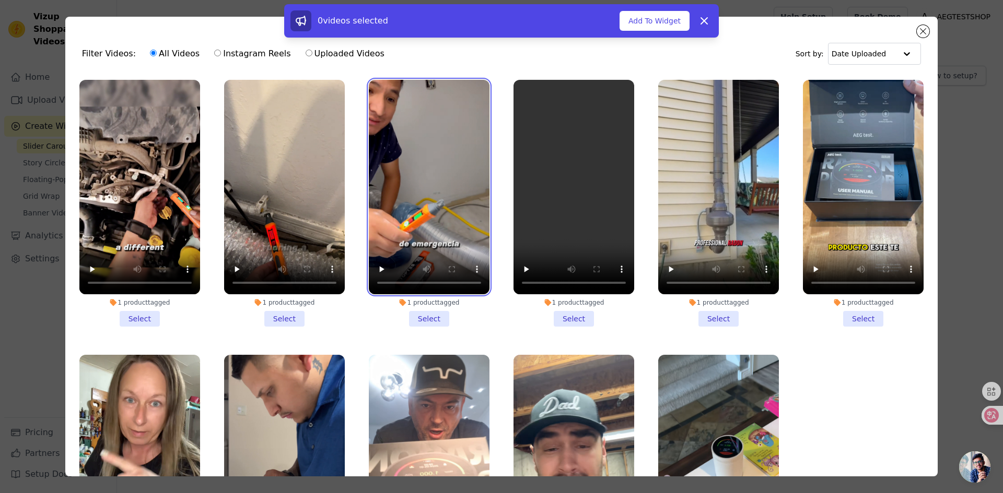
drag, startPoint x: 443, startPoint y: 192, endPoint x: 428, endPoint y: 195, distance: 16.0
click at [442, 193] on video at bounding box center [429, 187] width 121 height 215
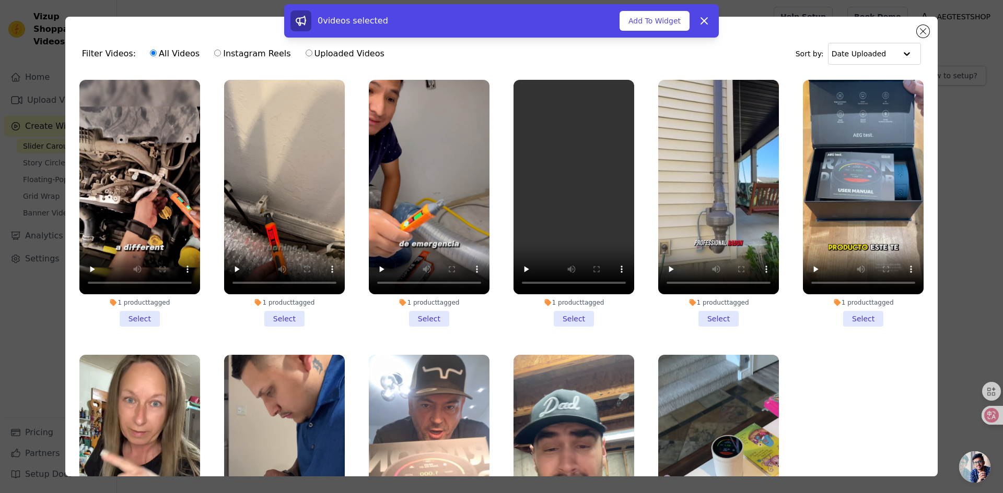
drag, startPoint x: 72, startPoint y: 135, endPoint x: 98, endPoint y: 140, distance: 26.1
click at [97, 140] on div "Filter Videos: All Videos Instagram Reels Uploaded Videos Sort by: Date Uploade…" at bounding box center [501, 247] width 872 height 460
click at [145, 317] on li "1 product tagged Select" at bounding box center [139, 203] width 121 height 247
click at [0, 0] on input "1 product tagged Select" at bounding box center [0, 0] width 0 height 0
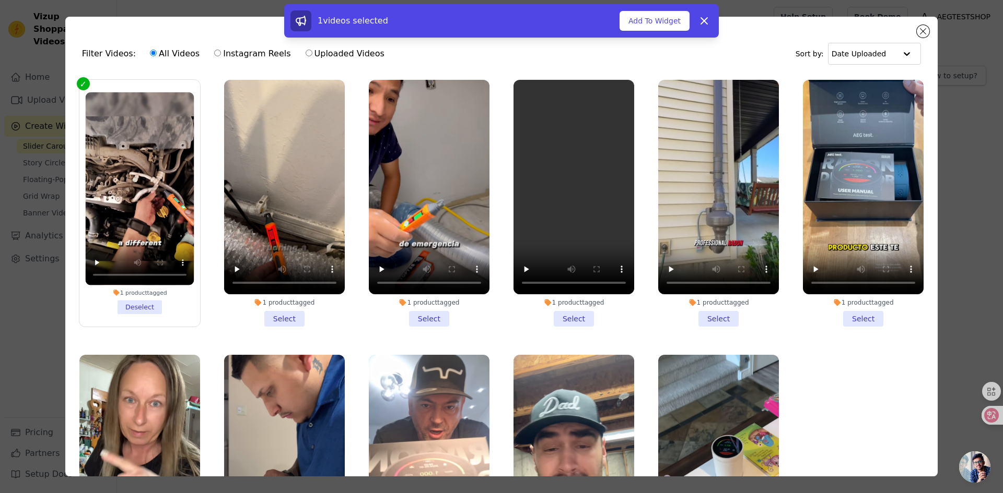
click at [277, 317] on li "1 product tagged Select" at bounding box center [284, 203] width 121 height 247
click at [0, 0] on input "1 product tagged Select" at bounding box center [0, 0] width 0 height 0
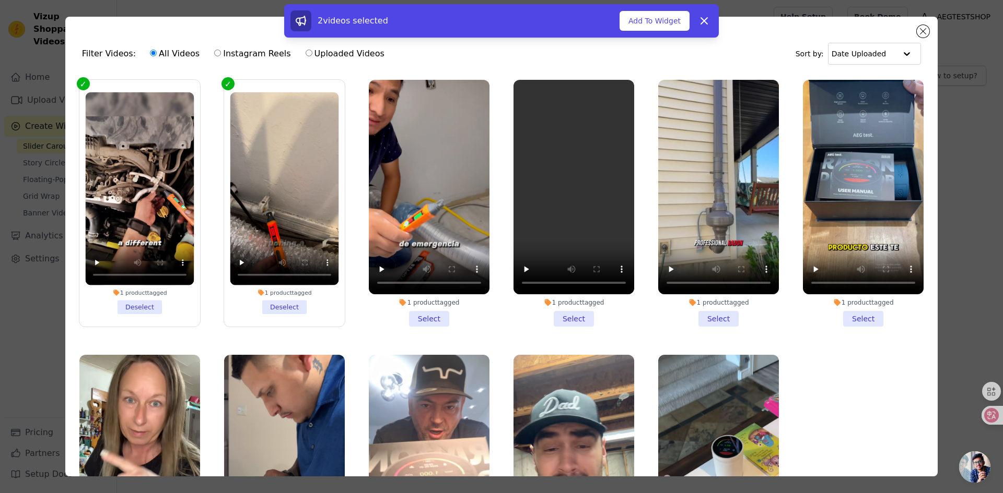
click at [417, 320] on li "1 product tagged Select" at bounding box center [429, 203] width 121 height 247
click at [0, 0] on input "1 product tagged Select" at bounding box center [0, 0] width 0 height 0
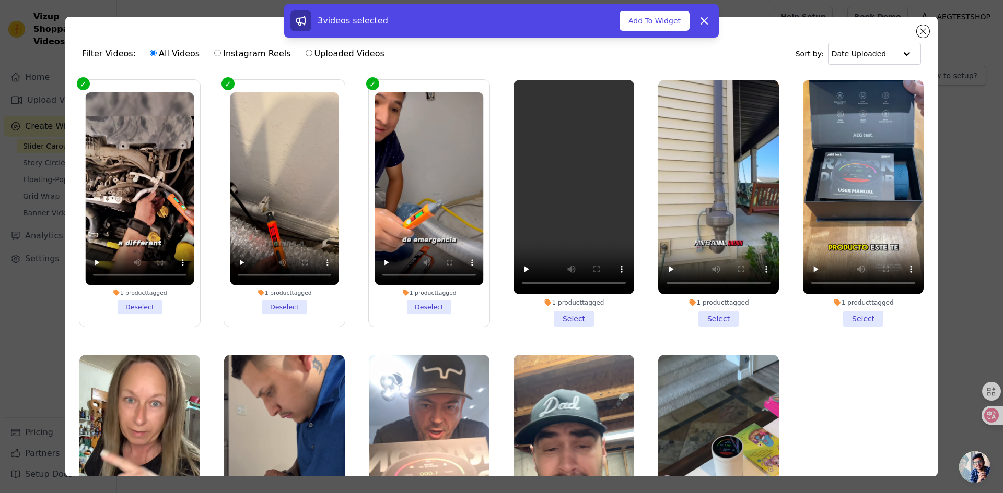
click at [557, 315] on li "1 product tagged Select" at bounding box center [573, 203] width 121 height 247
click at [0, 0] on input "1 product tagged Select" at bounding box center [0, 0] width 0 height 0
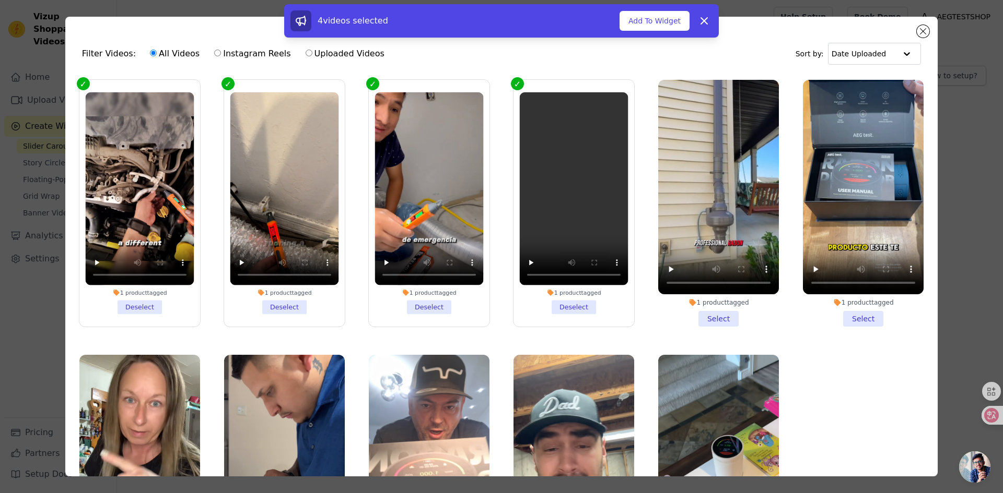
click at [926, 34] on div "4 videos selected Add To Widget Dismiss" at bounding box center [501, 23] width 1003 height 38
click at [663, 18] on button "Add To Widget" at bounding box center [654, 21] width 70 height 20
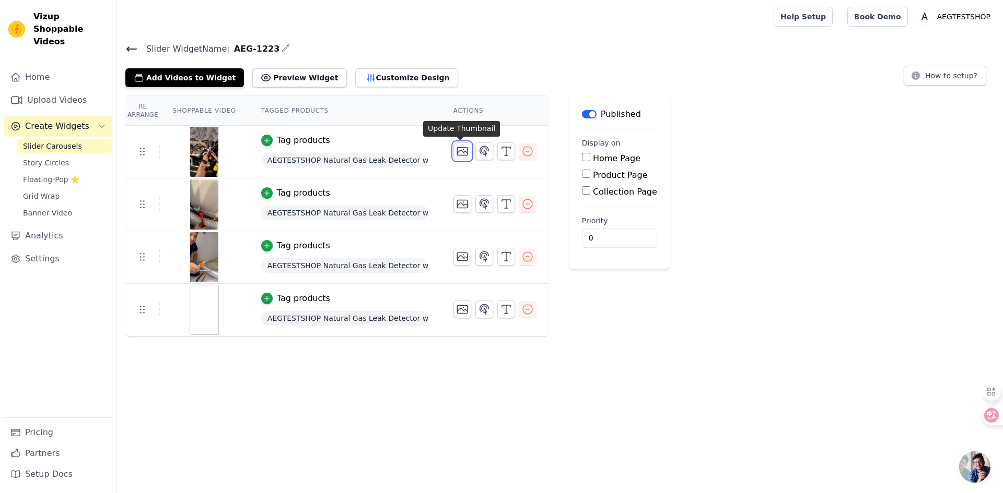
click at [457, 150] on icon "button" at bounding box center [462, 151] width 13 height 13
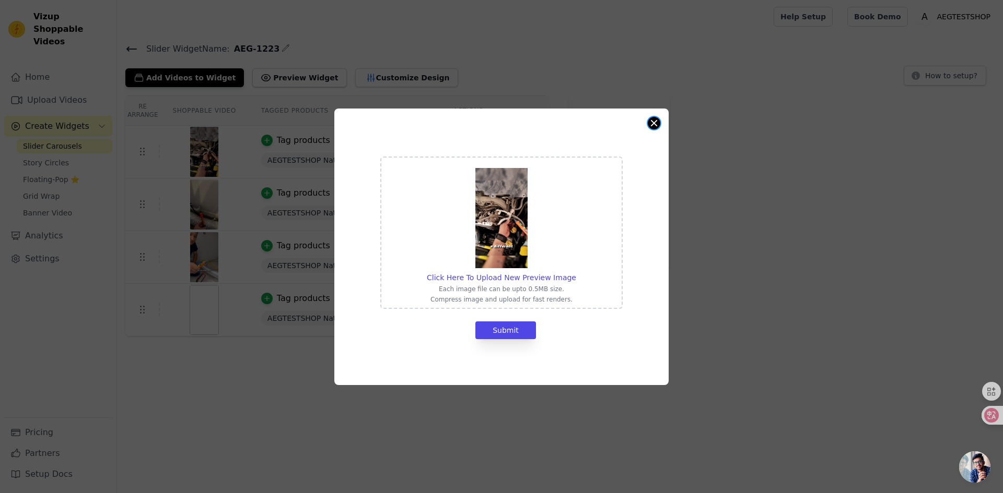
click at [654, 127] on button "Close modal" at bounding box center [654, 123] width 13 height 13
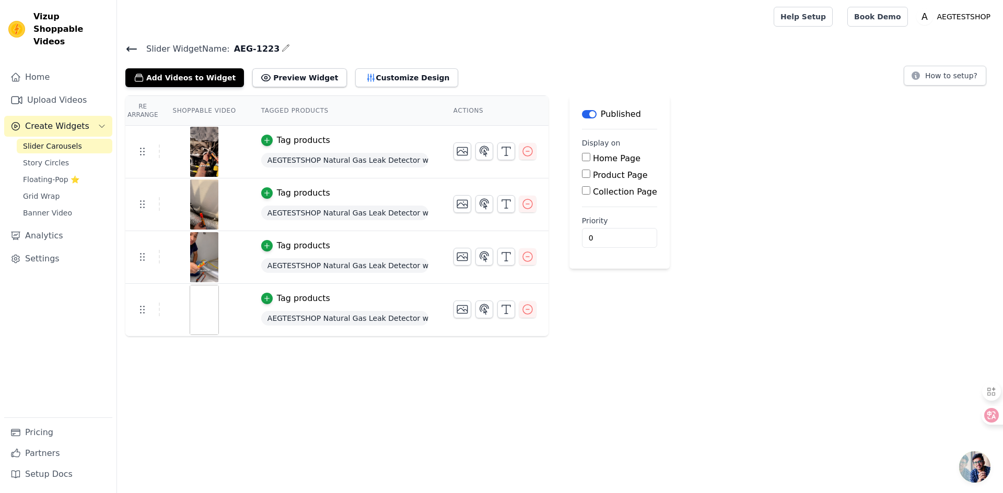
click at [131, 47] on icon at bounding box center [131, 49] width 13 height 13
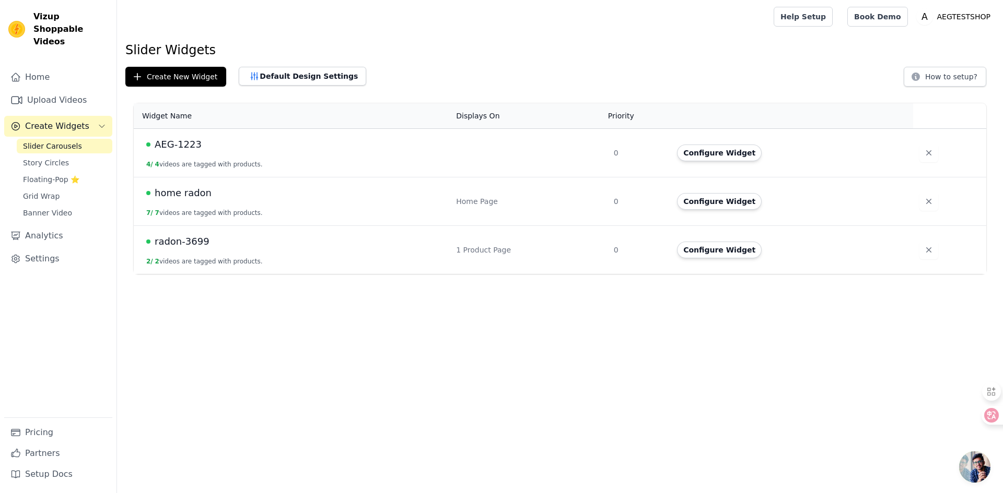
click at [192, 192] on span "home radon" at bounding box center [183, 193] width 57 height 15
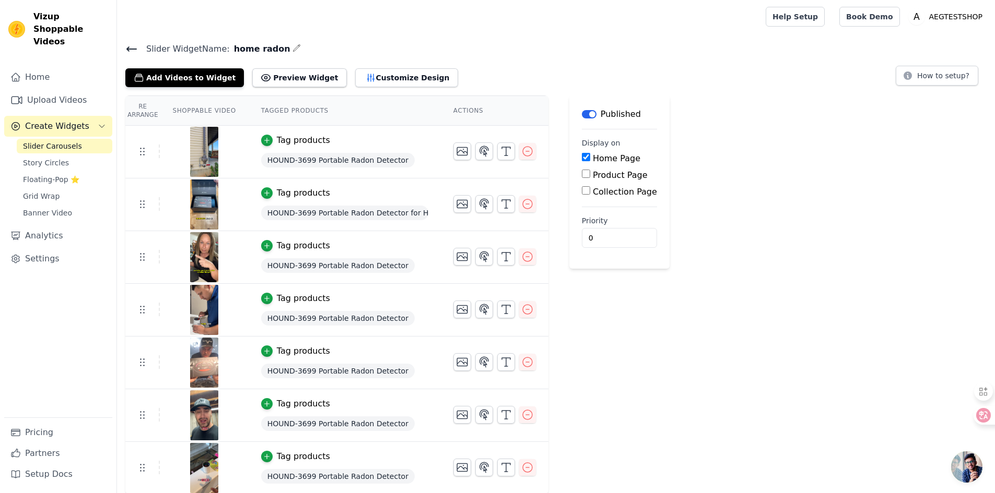
click at [130, 47] on icon at bounding box center [131, 49] width 13 height 13
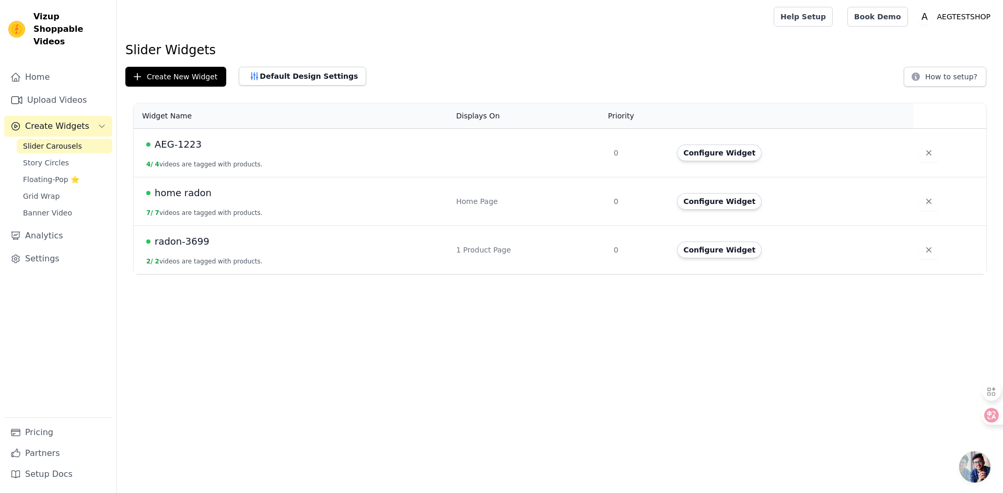
click at [191, 145] on span "AEG-1223" at bounding box center [178, 144] width 47 height 15
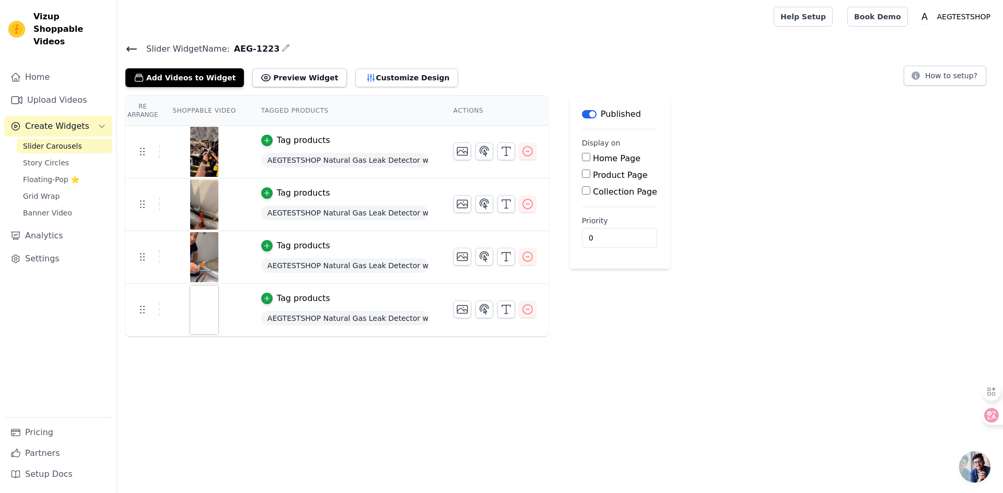
click at [585, 176] on input "Product Page" at bounding box center [586, 174] width 8 height 8
checkbox input "true"
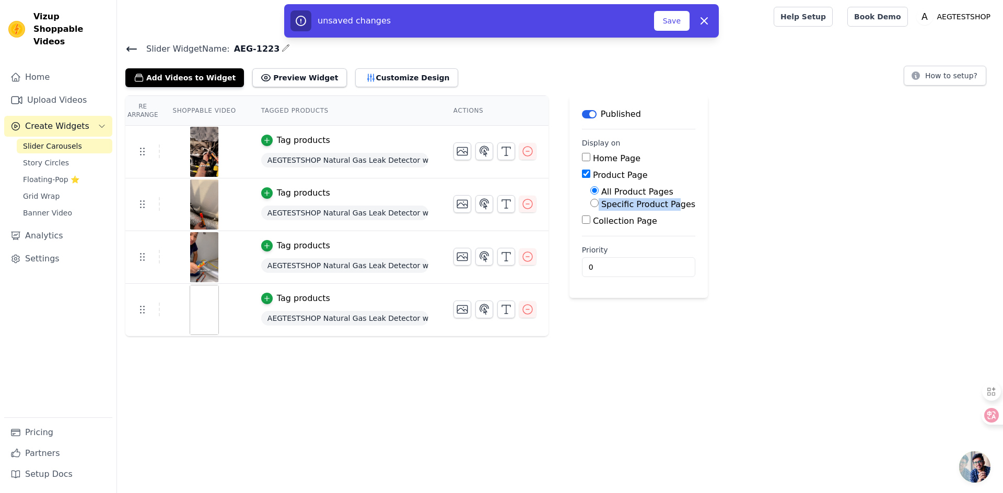
click at [677, 198] on div "All Product Pages Specific Product Pages" at bounding box center [638, 198] width 113 height 25
click at [674, 204] on label "Specific Product Pages" at bounding box center [648, 204] width 94 height 10
click at [598, 204] on input "Specific Product Pages" at bounding box center [594, 203] width 8 height 8
radio input "true"
click at [639, 233] on button "Select Products" at bounding box center [625, 228] width 70 height 18
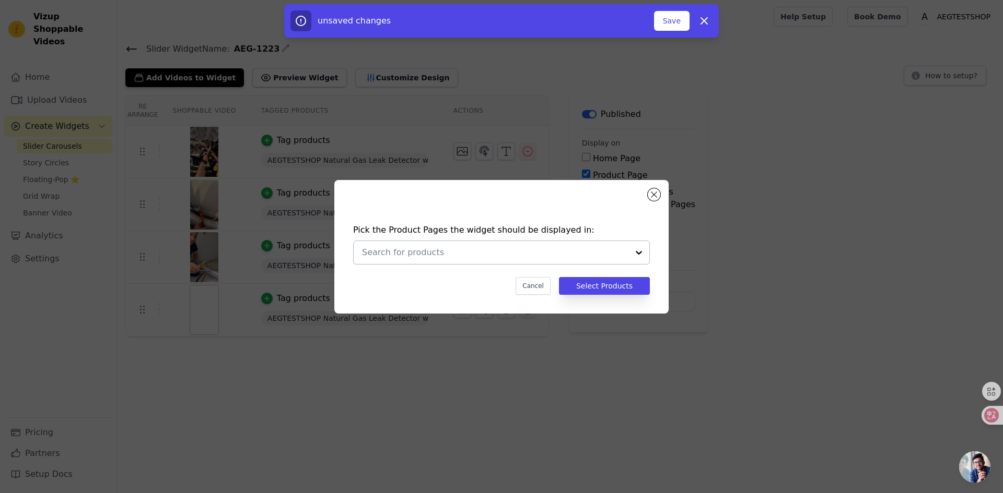
click at [493, 261] on div at bounding box center [495, 252] width 266 height 23
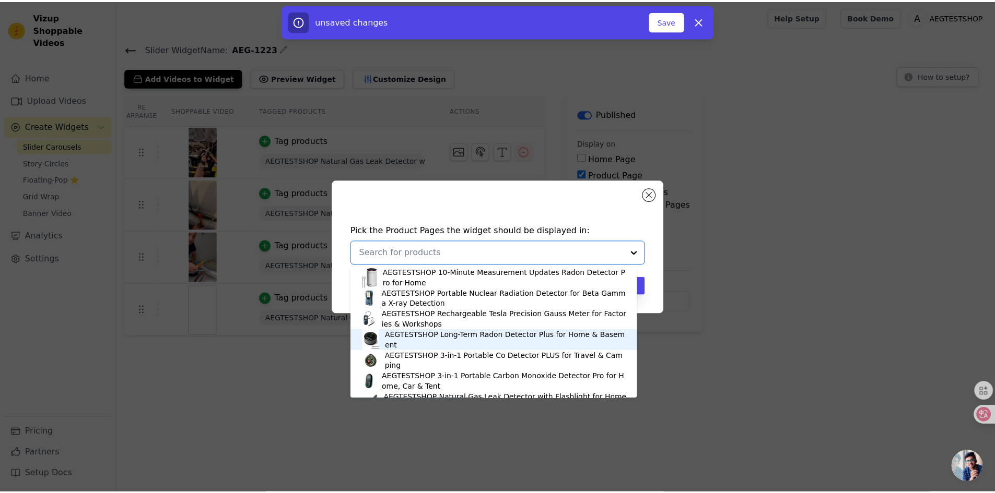
scroll to position [52, 0]
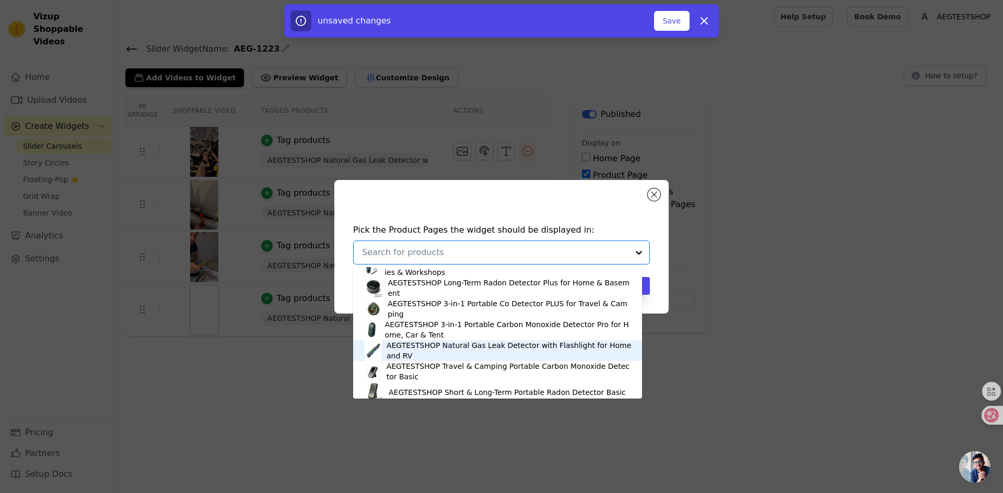
click at [443, 352] on div "AEGTESTSHOP Natural Gas Leak Detector with Flashlight for Home and RV" at bounding box center [508, 350] width 245 height 21
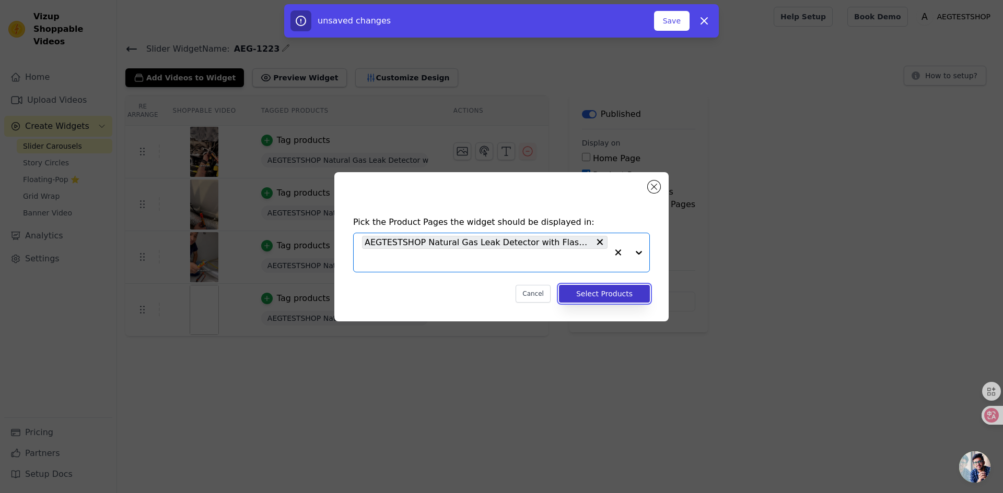
click at [623, 300] on button "Select Products" at bounding box center [604, 294] width 91 height 18
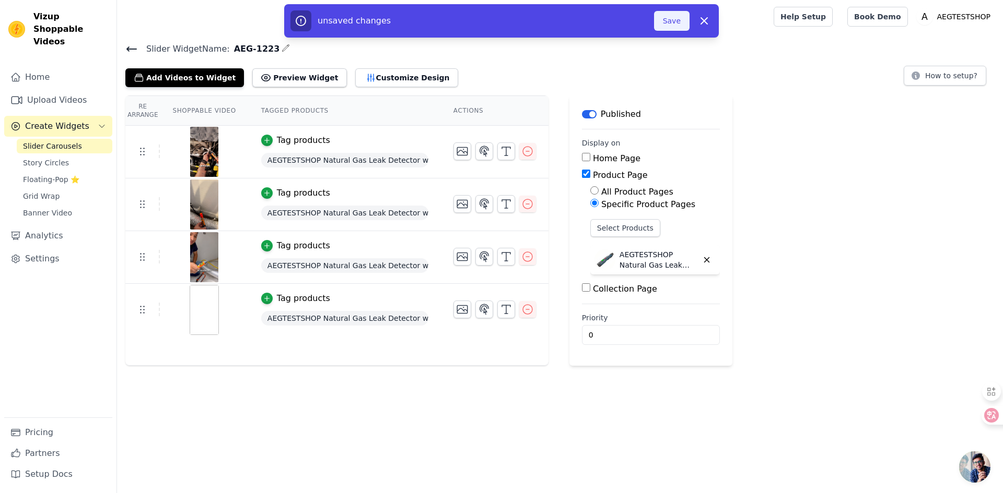
click at [680, 27] on button "Save" at bounding box center [672, 21] width 36 height 20
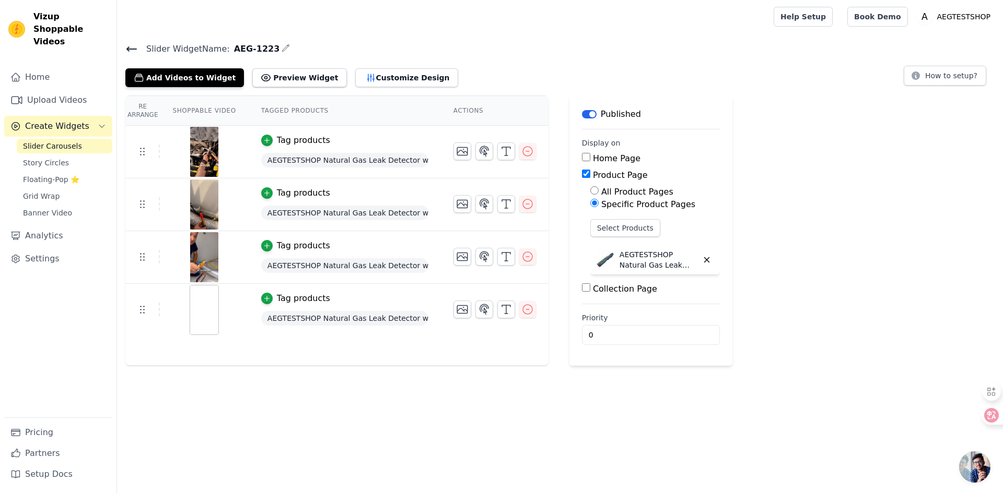
click at [126, 51] on icon at bounding box center [131, 49] width 13 height 13
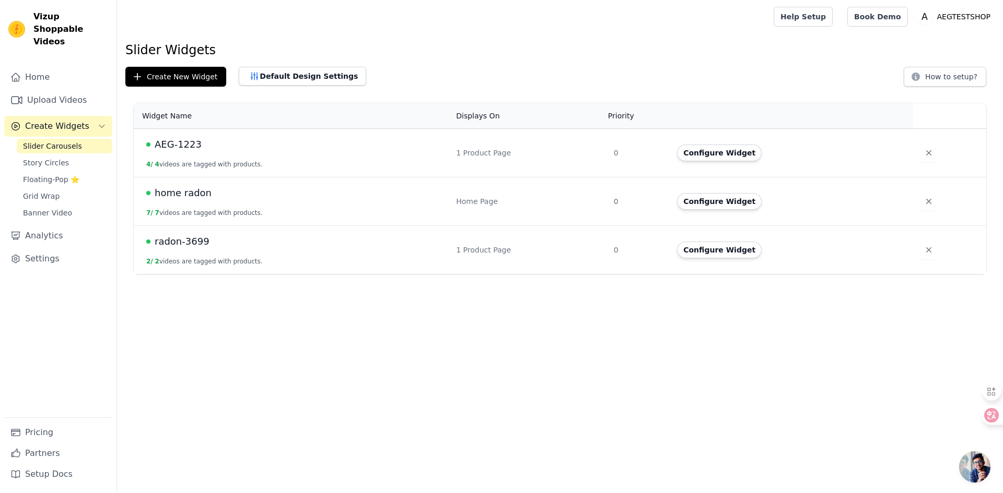
click at [193, 191] on span "home radon" at bounding box center [183, 193] width 57 height 15
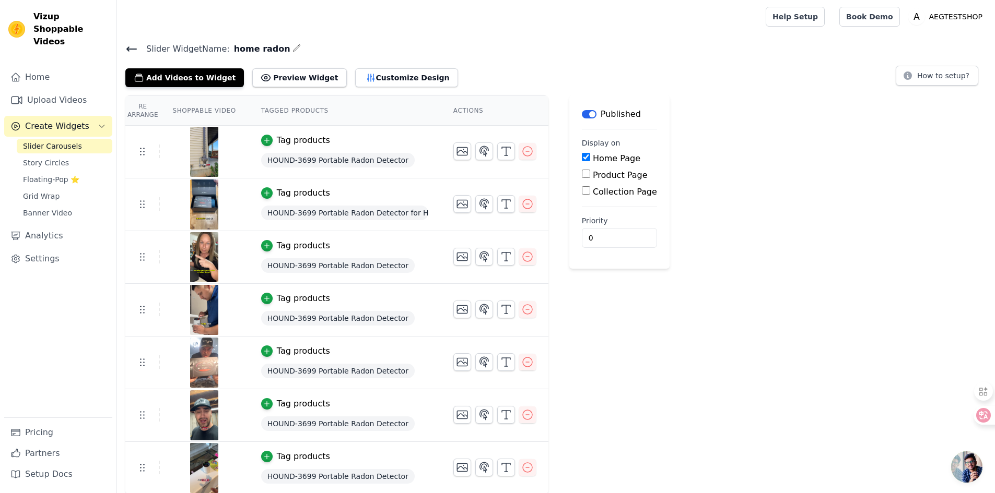
scroll to position [1, 0]
click at [526, 201] on icon "button" at bounding box center [527, 203] width 13 height 13
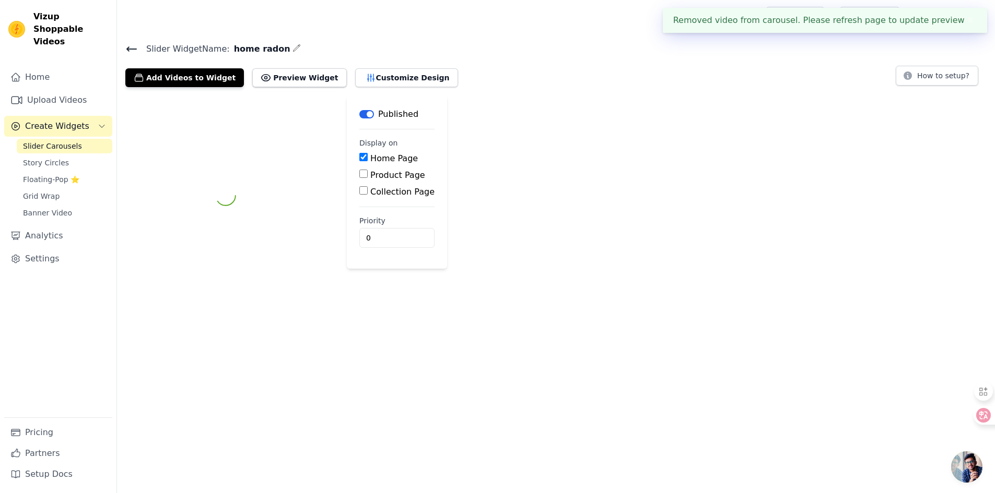
scroll to position [0, 0]
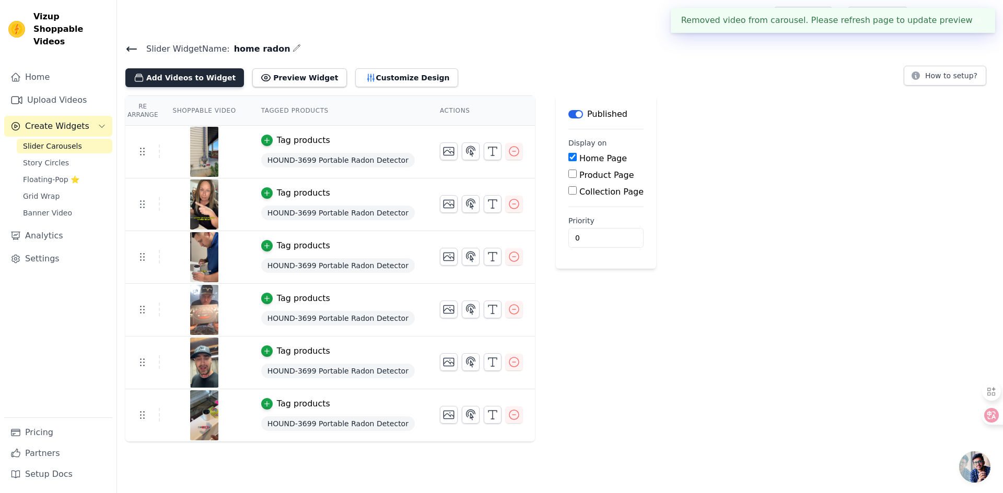
click at [179, 78] on button "Add Videos to Widget" at bounding box center [184, 77] width 119 height 19
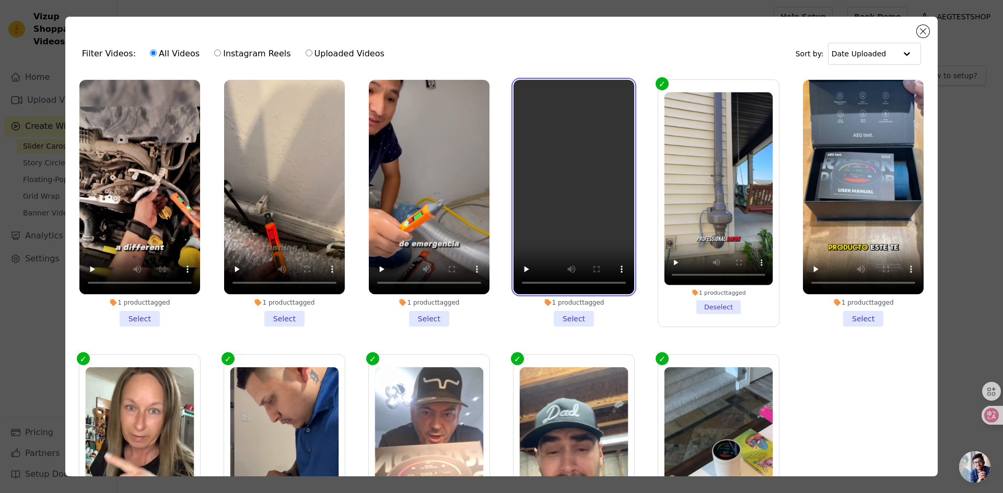
click at [578, 170] on video at bounding box center [573, 187] width 121 height 215
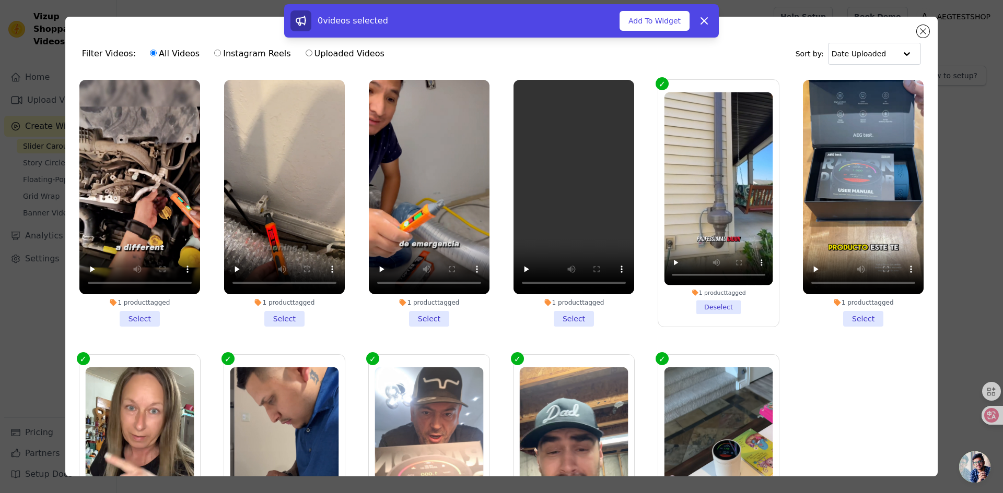
click at [572, 315] on li "1 product tagged Select" at bounding box center [573, 203] width 121 height 247
click at [0, 0] on input "1 product tagged Select" at bounding box center [0, 0] width 0 height 0
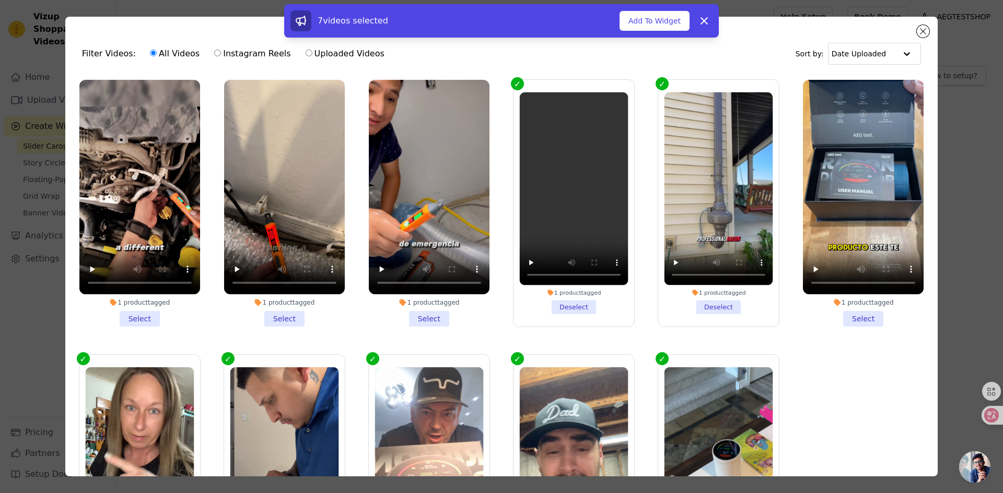
click at [571, 305] on li "1 product tagged Deselect" at bounding box center [574, 203] width 109 height 222
click at [0, 0] on input "1 product tagged Deselect" at bounding box center [0, 0] width 0 height 0
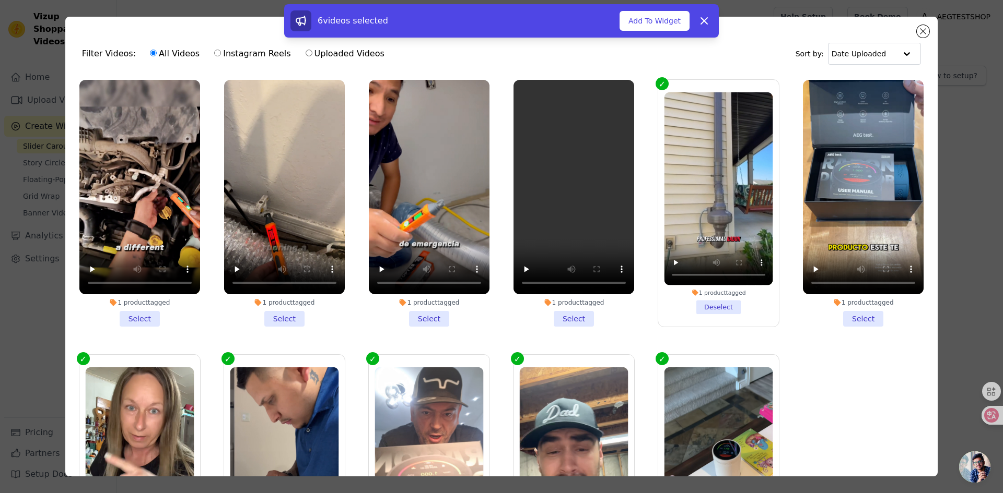
click at [430, 314] on li "1 product tagged Select" at bounding box center [429, 203] width 121 height 247
click at [0, 0] on input "1 product tagged Select" at bounding box center [0, 0] width 0 height 0
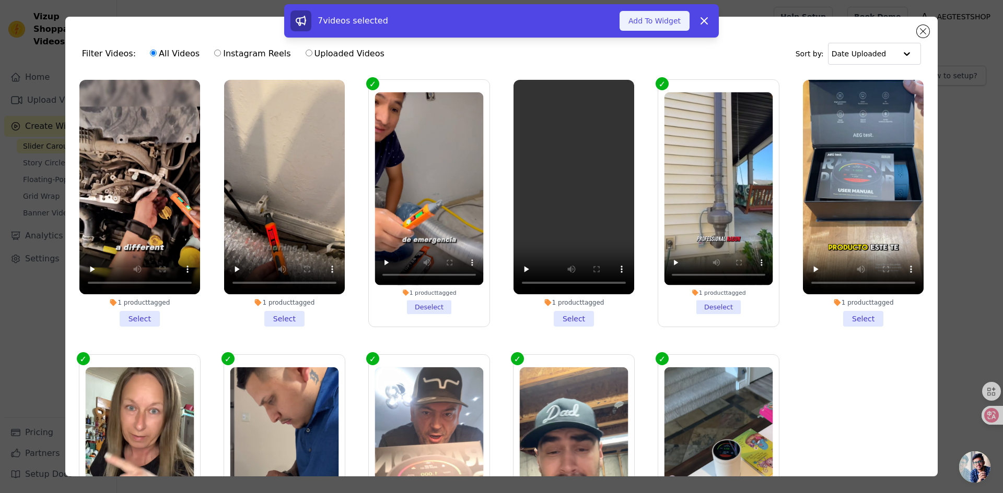
click at [660, 24] on button "Add To Widget" at bounding box center [654, 21] width 70 height 20
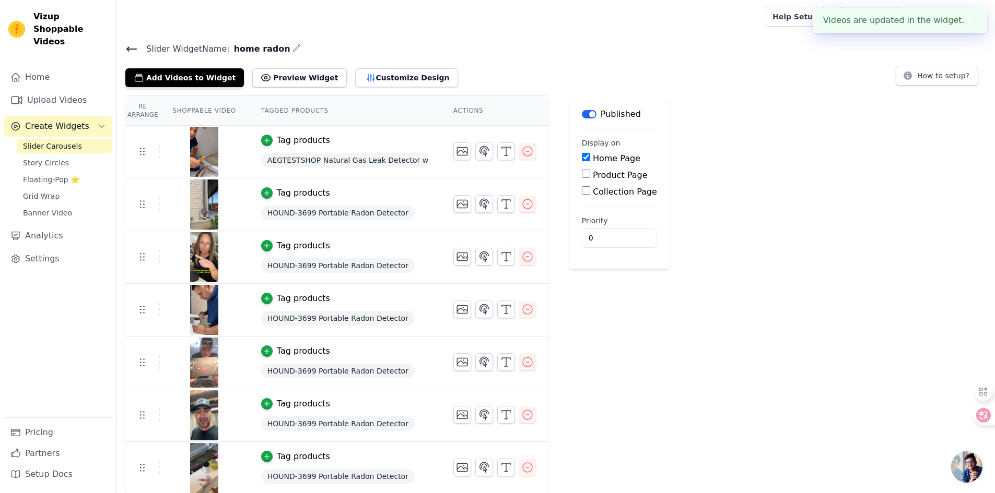
scroll to position [1, 0]
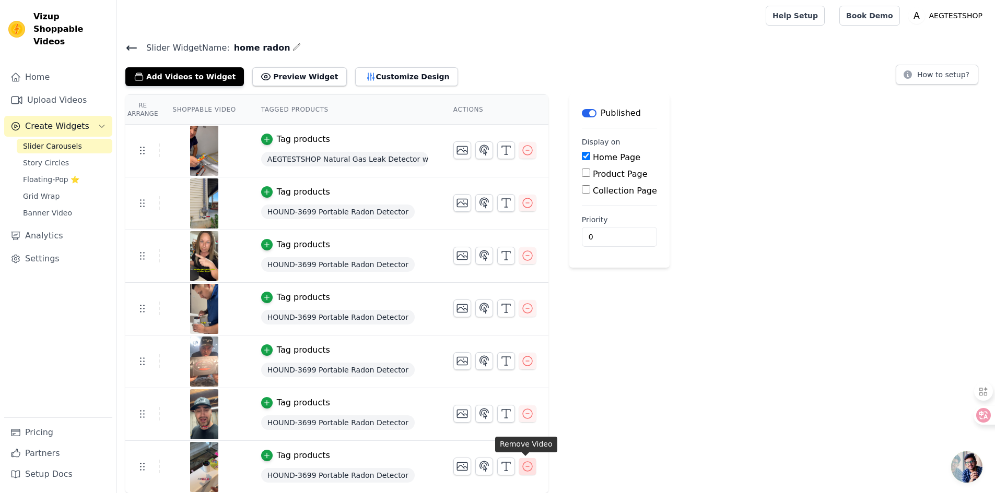
click at [524, 469] on icon "button" at bounding box center [527, 467] width 13 height 13
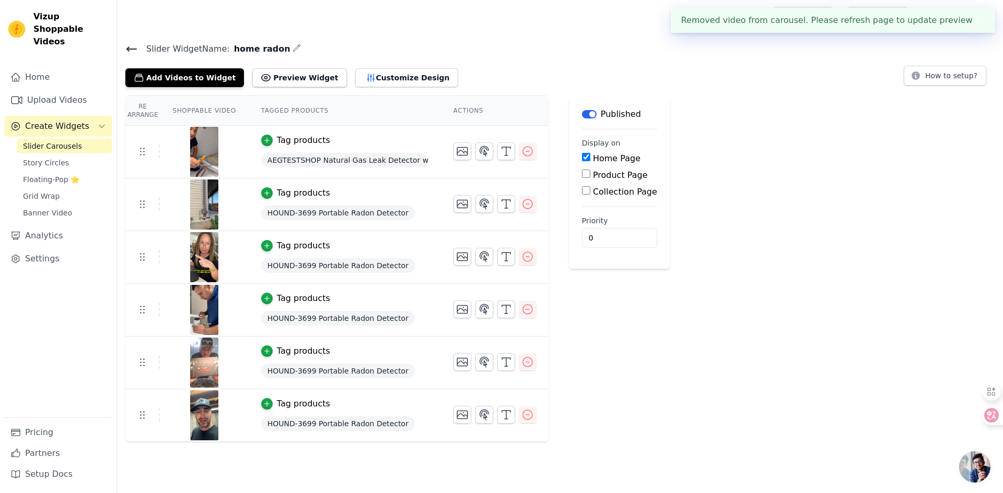
click at [202, 88] on div "Slider Widget Name: home radon Add Videos to Widget Preview Widget Customize De…" at bounding box center [560, 242] width 886 height 401
click at [207, 82] on button "Add Videos to Widget" at bounding box center [184, 77] width 119 height 19
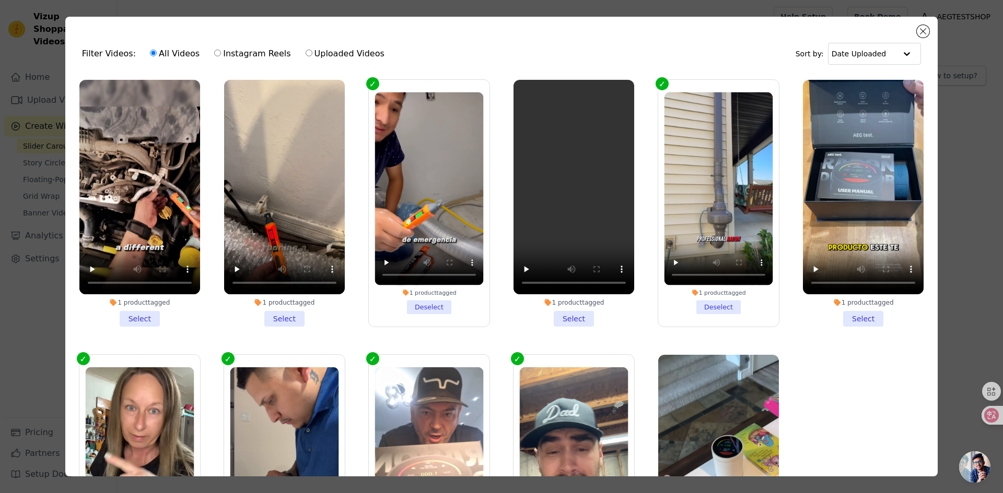
click at [570, 312] on li "1 product tagged Select" at bounding box center [573, 203] width 121 height 247
click at [0, 0] on input "1 product tagged Select" at bounding box center [0, 0] width 0 height 0
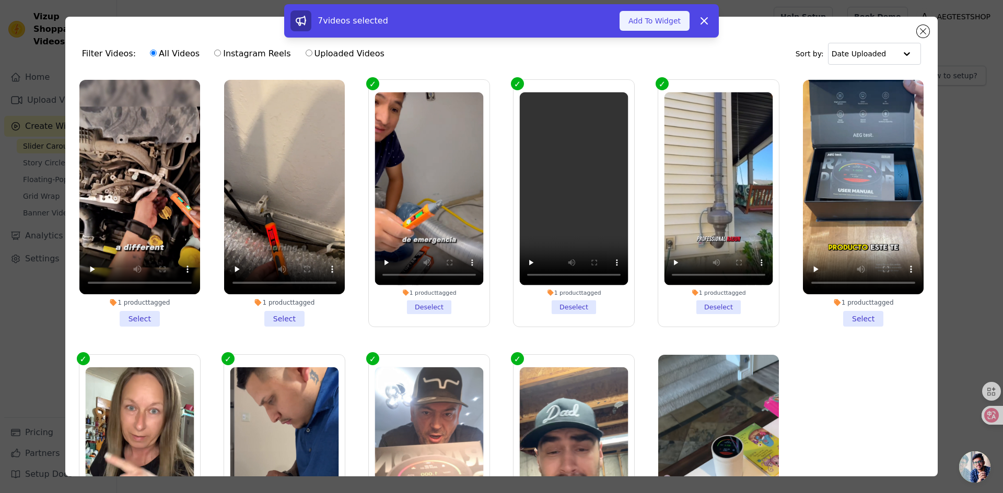
click at [645, 15] on button "Add To Widget" at bounding box center [654, 21] width 70 height 20
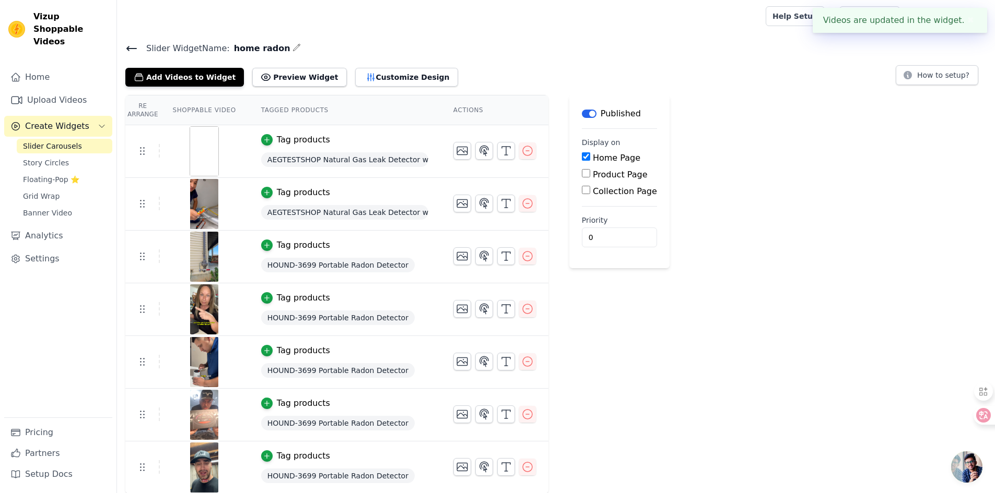
scroll to position [1, 0]
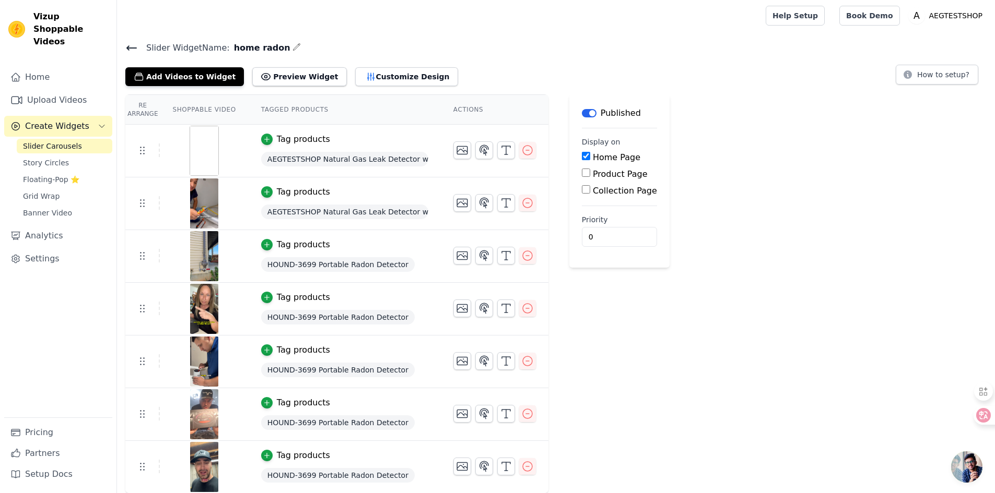
click at [137, 51] on icon at bounding box center [131, 48] width 13 height 13
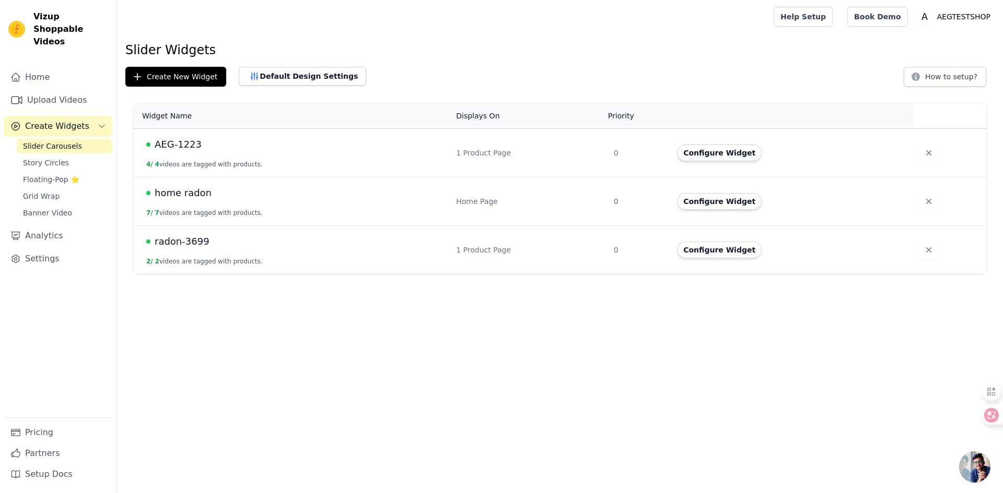
click at [199, 142] on span "AEG-1223" at bounding box center [178, 144] width 47 height 15
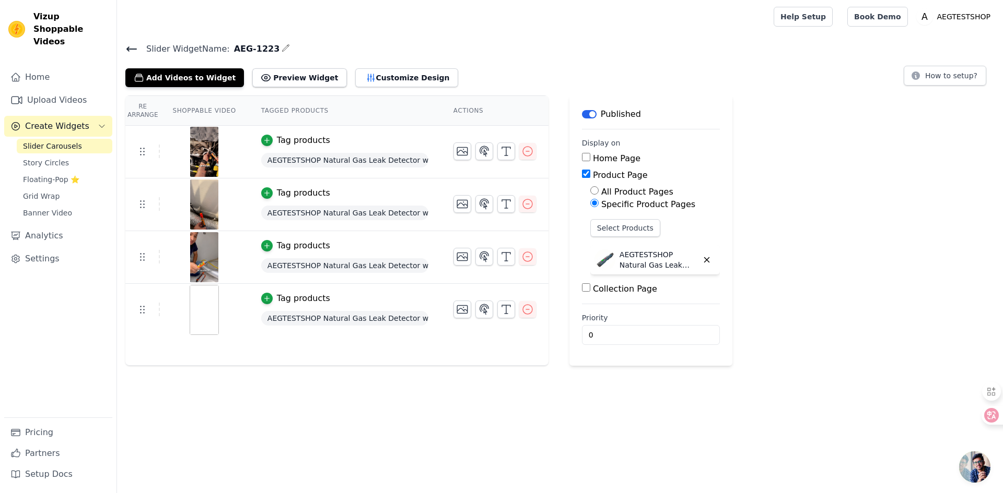
click at [135, 50] on icon at bounding box center [131, 49] width 13 height 13
